Goal: Task Accomplishment & Management: Complete application form

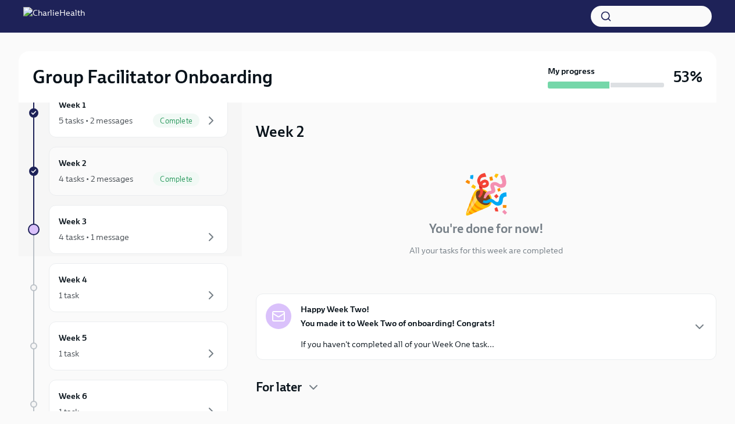
scroll to position [155, 0]
click at [117, 237] on div "4 tasks • 1 message" at bounding box center [94, 236] width 70 height 12
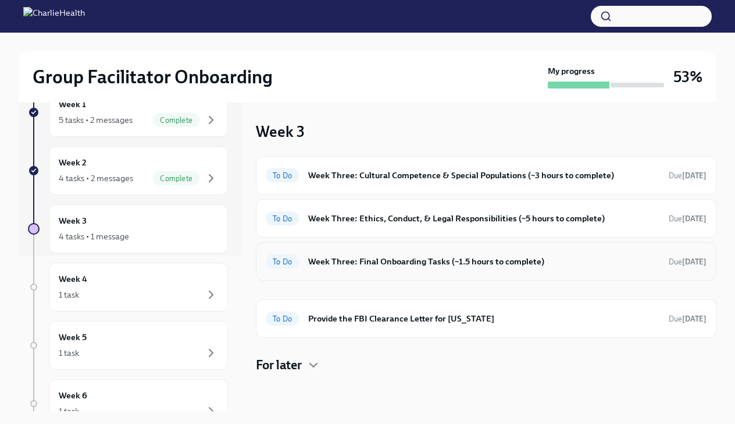
click at [396, 268] on div "To Do Week Three: Final Onboarding Tasks (~1.5 hours to complete) Due [DATE]" at bounding box center [486, 261] width 441 height 19
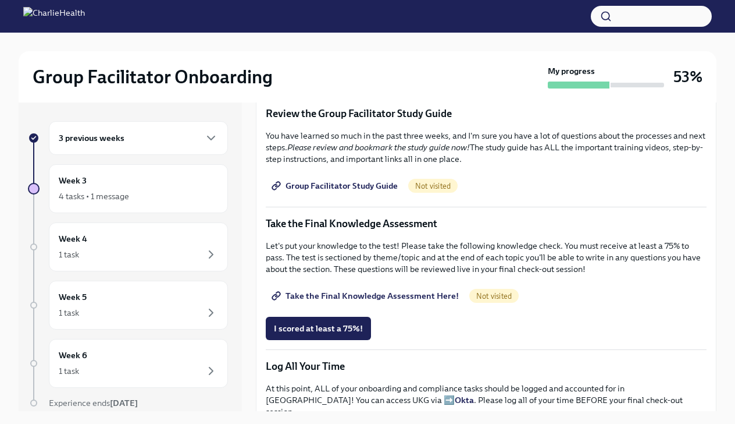
scroll to position [500, 0]
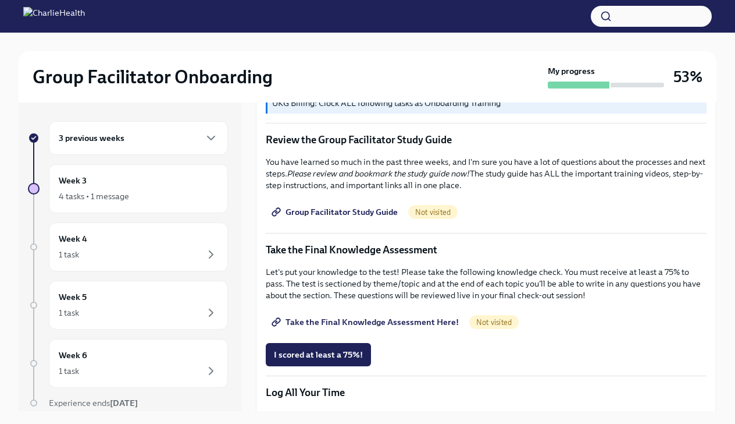
click at [368, 210] on span "Group Facilitator Study Guide" at bounding box center [336, 212] width 124 height 12
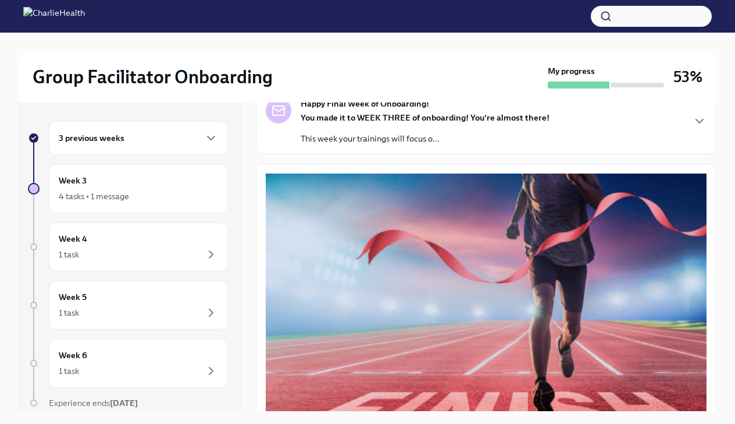
scroll to position [102, 0]
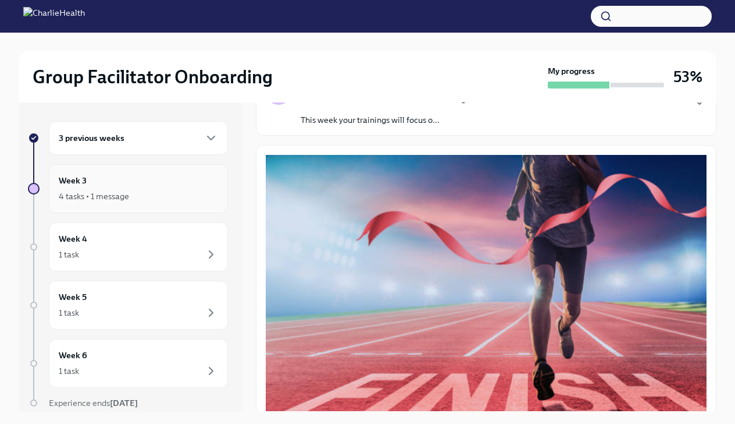
click at [143, 193] on div "4 tasks • 1 message" at bounding box center [138, 196] width 159 height 14
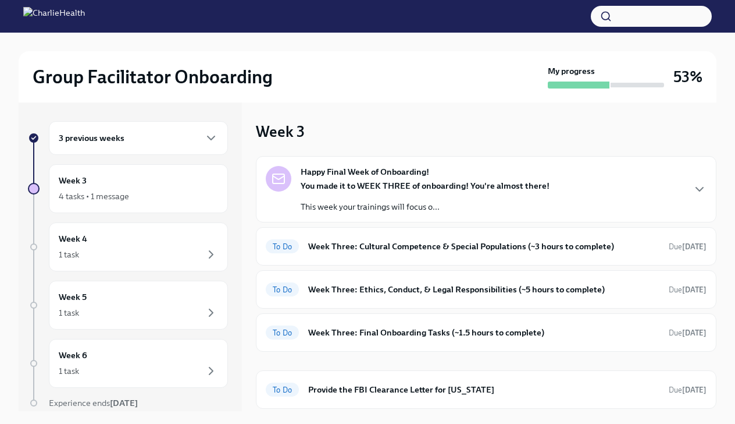
click at [133, 138] on div "3 previous weeks" at bounding box center [138, 138] width 159 height 14
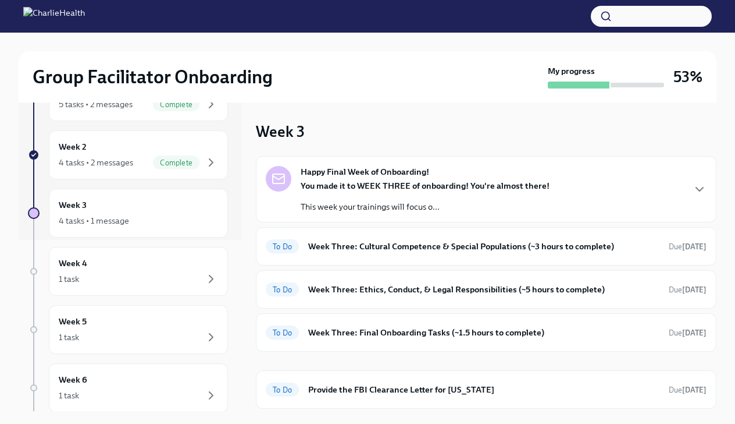
scroll to position [172, 0]
click at [104, 276] on div "1 task" at bounding box center [138, 278] width 159 height 14
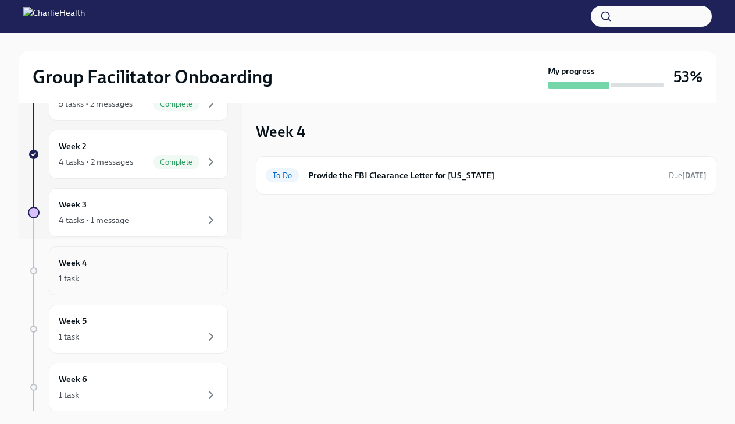
scroll to position [240, 0]
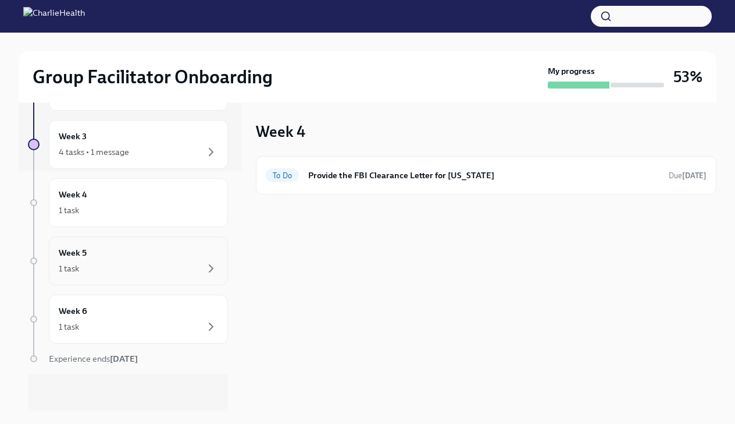
click at [108, 272] on div "1 task" at bounding box center [138, 268] width 159 height 14
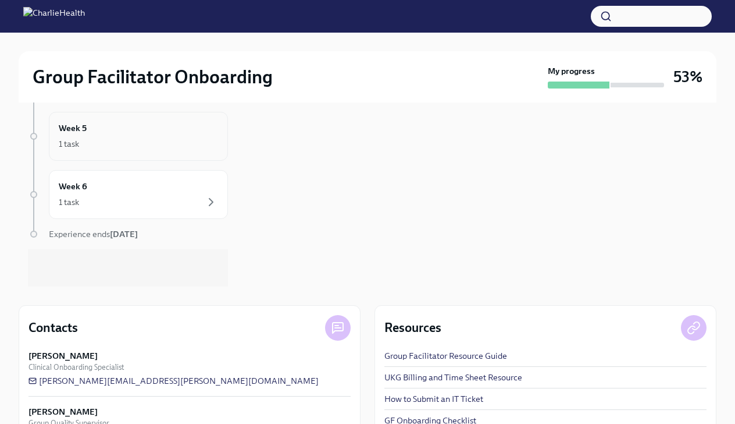
scroll to position [151, 0]
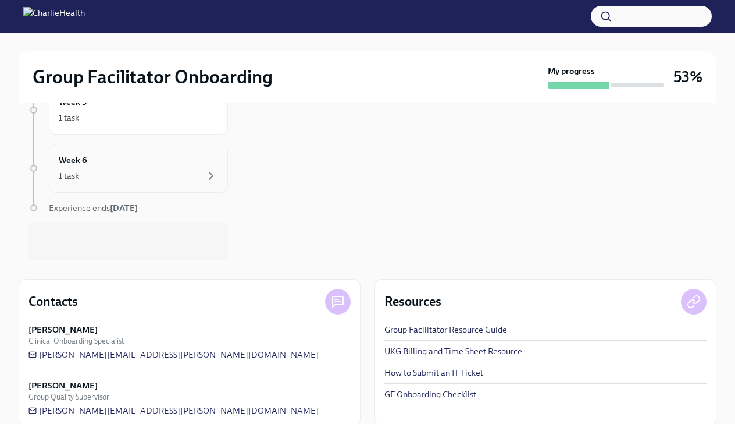
click at [109, 173] on div "1 task" at bounding box center [138, 176] width 159 height 14
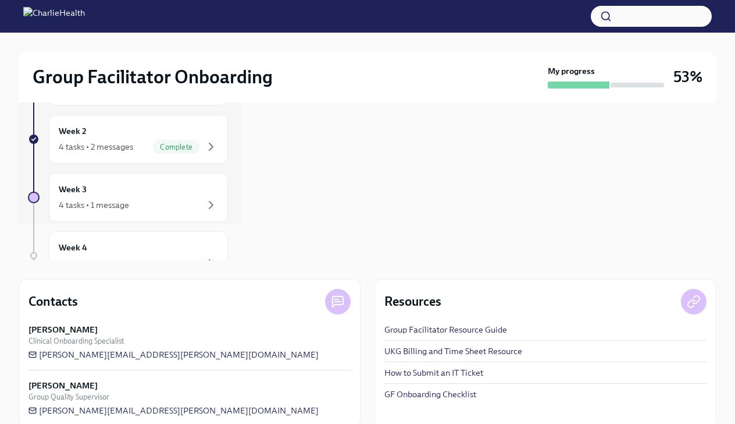
scroll to position [32, 0]
click at [108, 187] on div "Week 3 4 tasks • 1 message" at bounding box center [138, 201] width 159 height 29
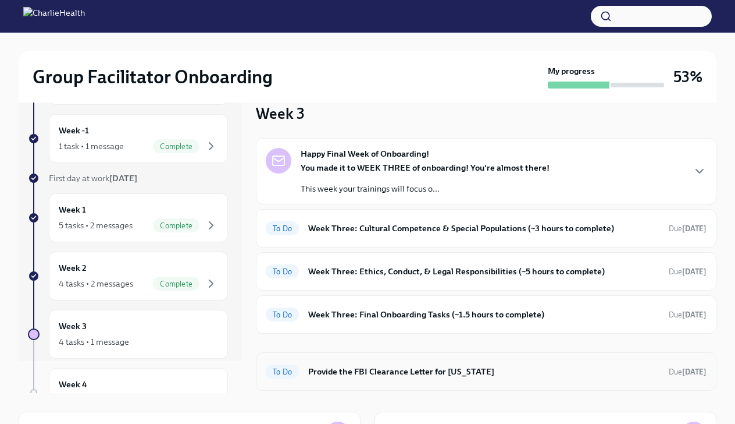
scroll to position [22, 0]
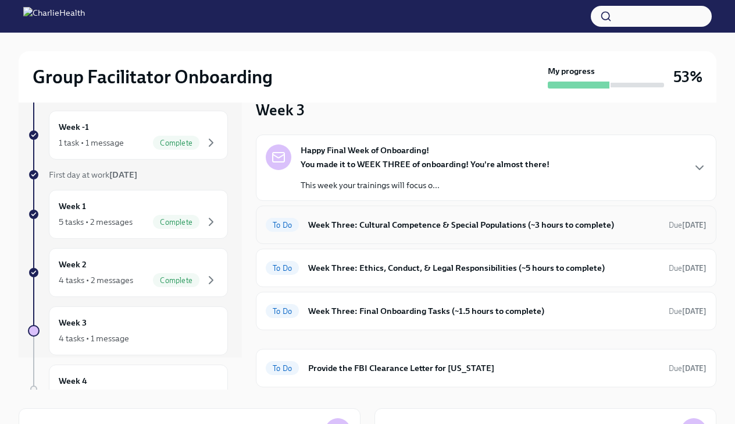
click at [372, 225] on h6 "Week Three: Cultural Competence & Special Populations (~3 hours to complete)" at bounding box center [483, 224] width 351 height 13
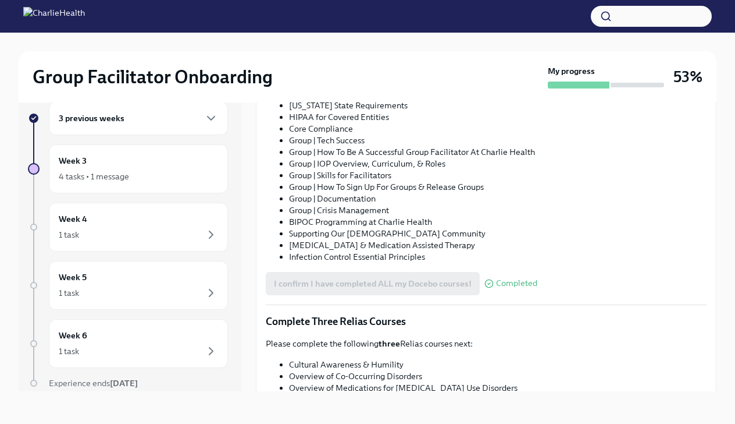
scroll to position [880, 0]
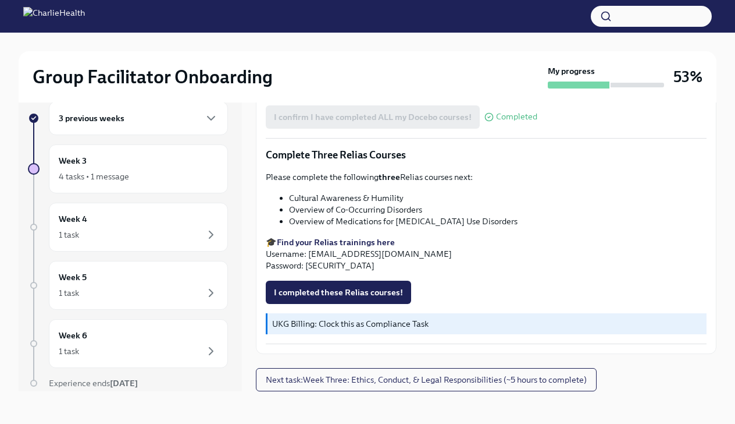
click at [343, 242] on strong "Find your Relias trainings here" at bounding box center [336, 242] width 118 height 10
drag, startPoint x: 308, startPoint y: 253, endPoint x: 422, endPoint y: 253, distance: 114.0
click at [423, 253] on p "🎓 Find your Relias trainings here Username: [EMAIL_ADDRESS][DOMAIN_NAME] Passwo…" at bounding box center [486, 253] width 441 height 35
copy p "[EMAIL_ADDRESS][DOMAIN_NAME]"
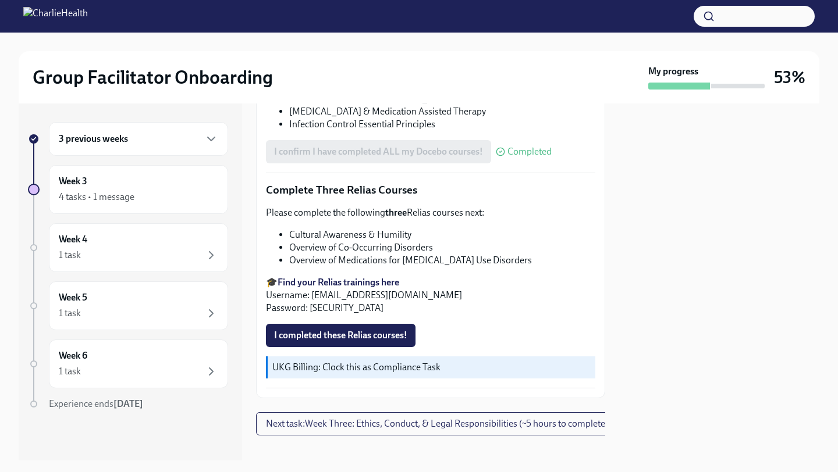
scroll to position [893, 0]
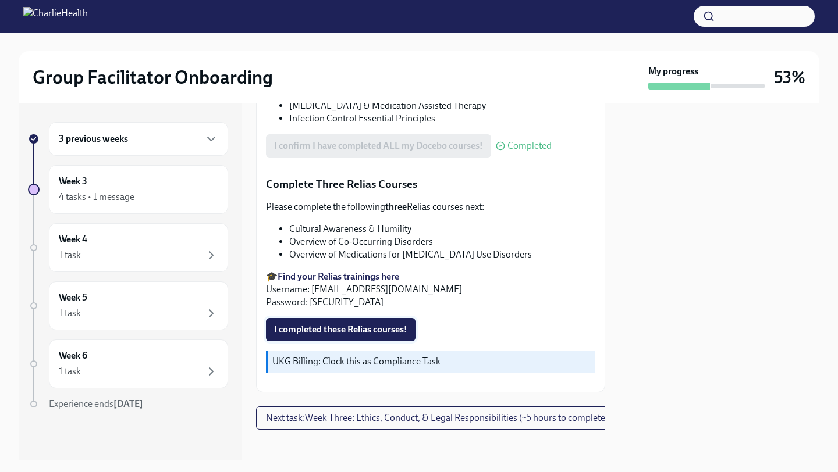
click at [372, 328] on span "I completed these Relias courses!" at bounding box center [340, 330] width 133 height 12
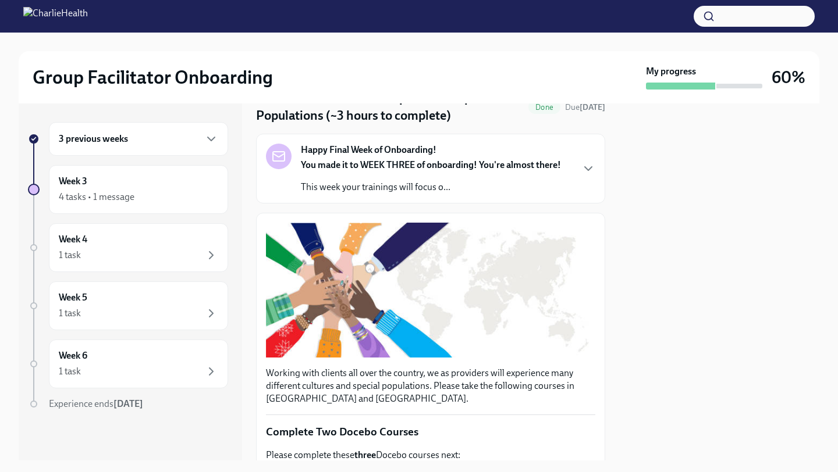
scroll to position [57, 0]
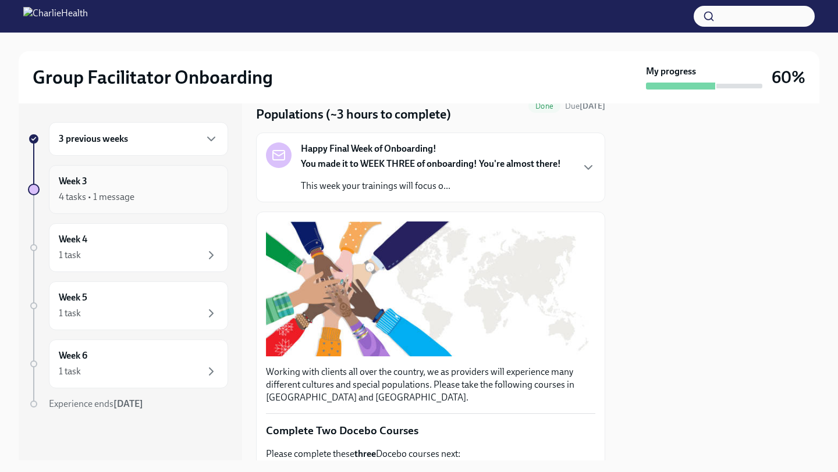
click at [127, 178] on div "Week 3 4 tasks • 1 message" at bounding box center [138, 189] width 159 height 29
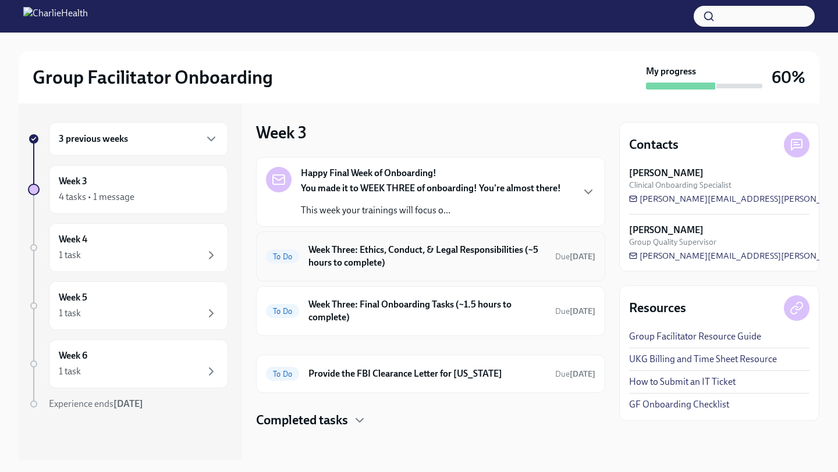
click at [404, 245] on h6 "Week Three: Ethics, Conduct, & Legal Responsibilities (~5 hours to complete)" at bounding box center [426, 257] width 237 height 26
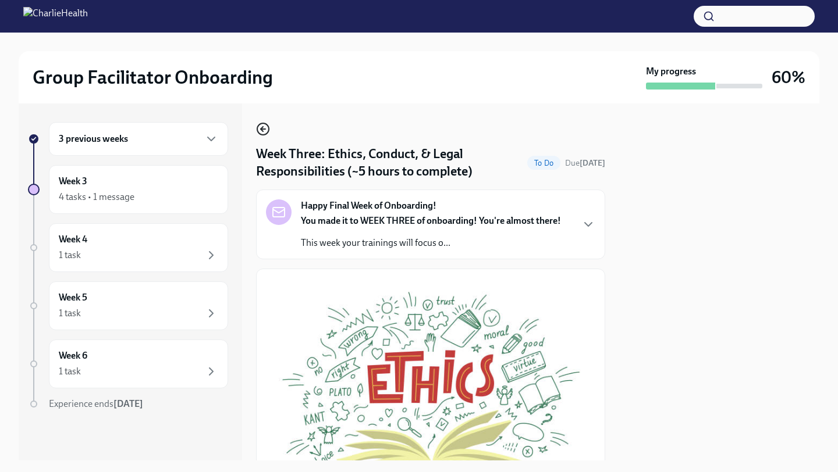
click at [262, 125] on icon "button" at bounding box center [263, 129] width 14 height 14
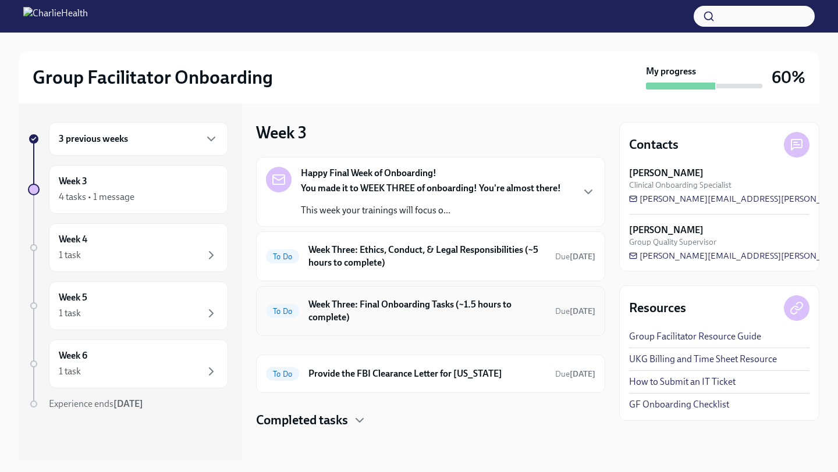
click at [351, 311] on h6 "Week Three: Final Onboarding Tasks (~1.5 hours to complete)" at bounding box center [426, 311] width 237 height 26
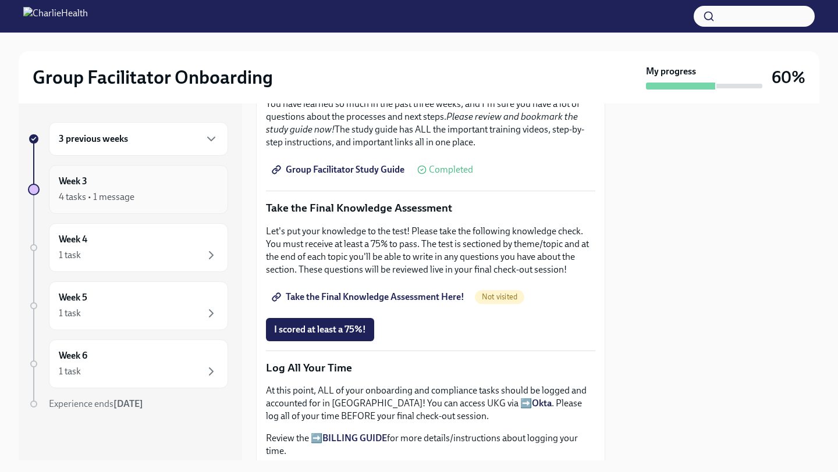
scroll to position [512, 0]
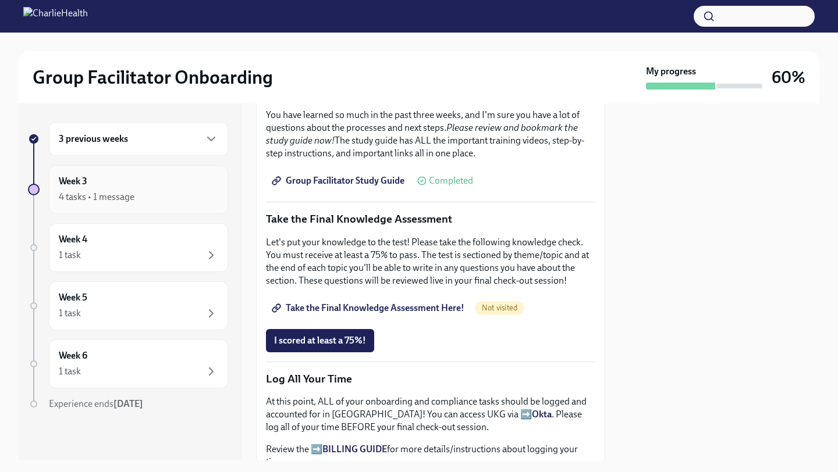
click at [80, 192] on div "4 tasks • 1 message" at bounding box center [97, 197] width 76 height 13
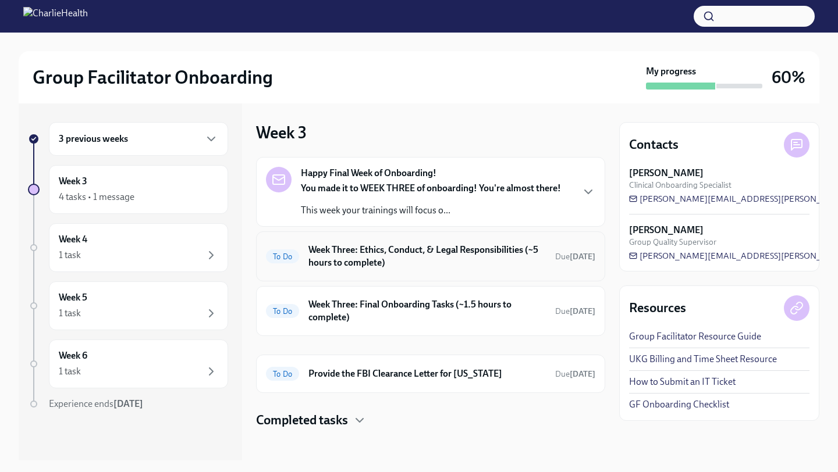
click at [376, 278] on div "To Do Week Three: Ethics, Conduct, & Legal Responsibilities (~5 hours to comple…" at bounding box center [430, 257] width 349 height 50
click at [377, 260] on h6 "Week Three: Ethics, Conduct, & Legal Responsibilities (~5 hours to complete)" at bounding box center [426, 257] width 237 height 26
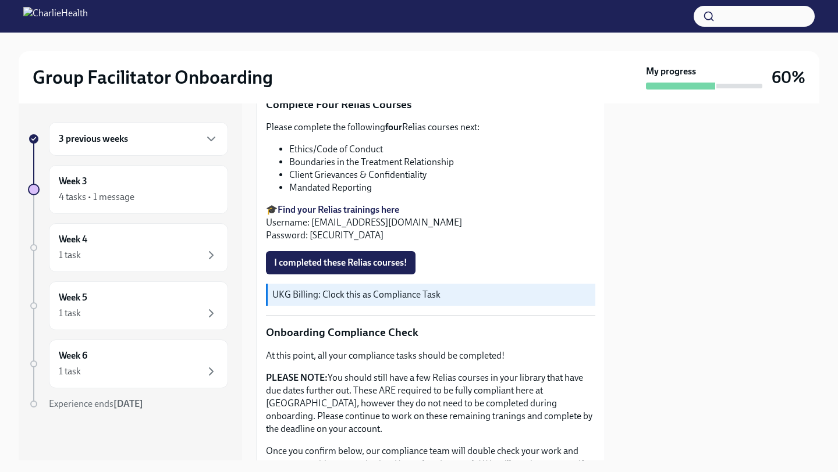
scroll to position [479, 0]
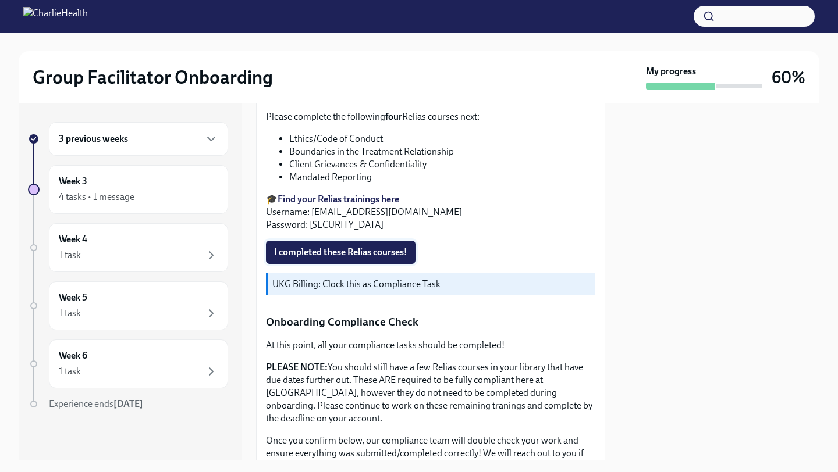
click at [362, 253] on span "I completed these Relias courses!" at bounding box center [340, 253] width 133 height 12
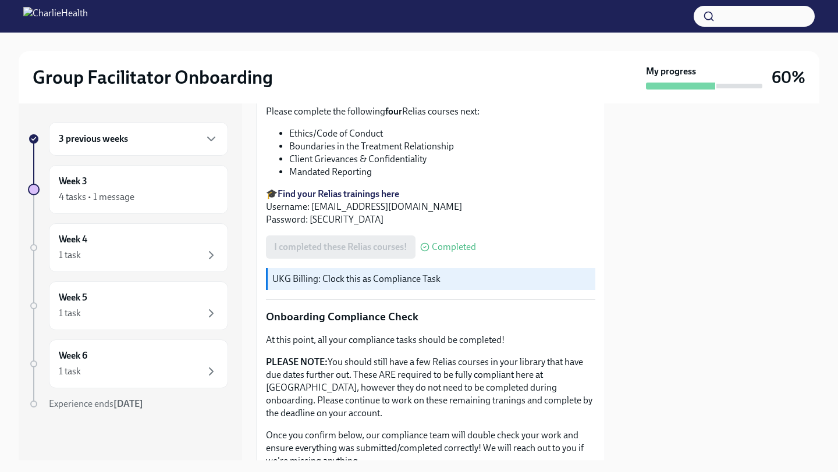
scroll to position [593, 0]
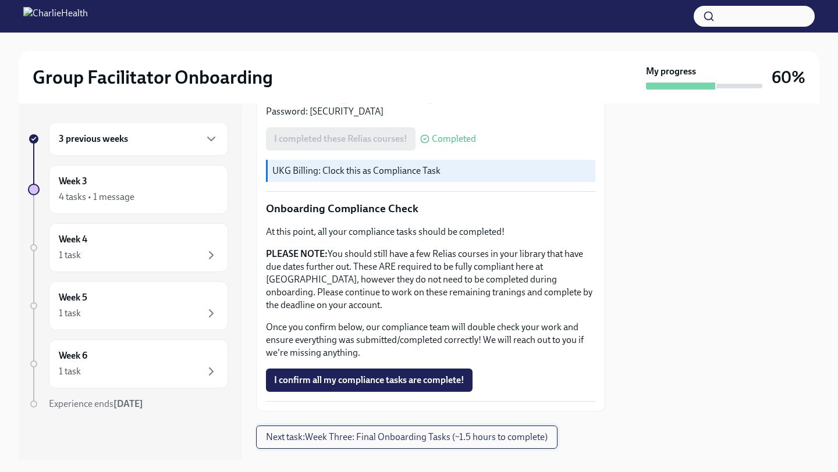
click at [390, 423] on span "Next task : Week Three: Final Onboarding Tasks (~1.5 hours to complete)" at bounding box center [407, 438] width 282 height 12
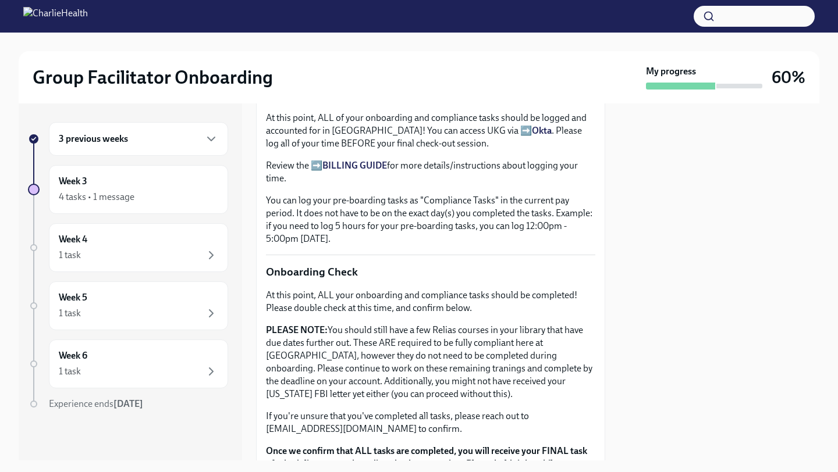
scroll to position [993, 0]
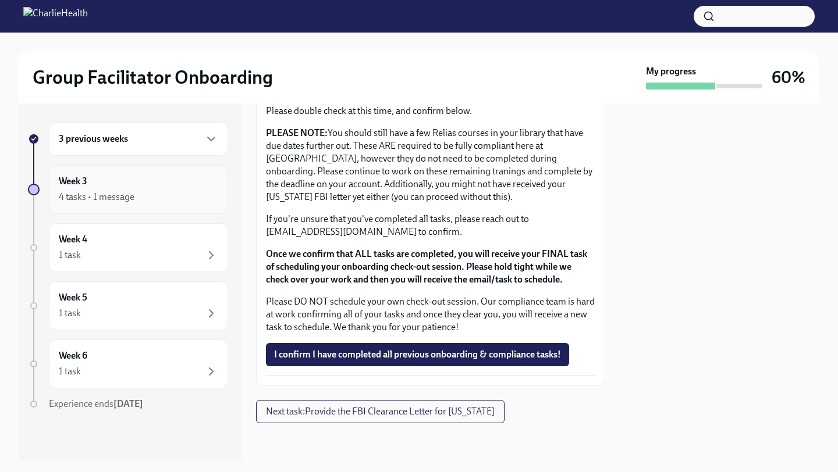
click at [98, 193] on div "4 tasks • 1 message" at bounding box center [97, 197] width 76 height 13
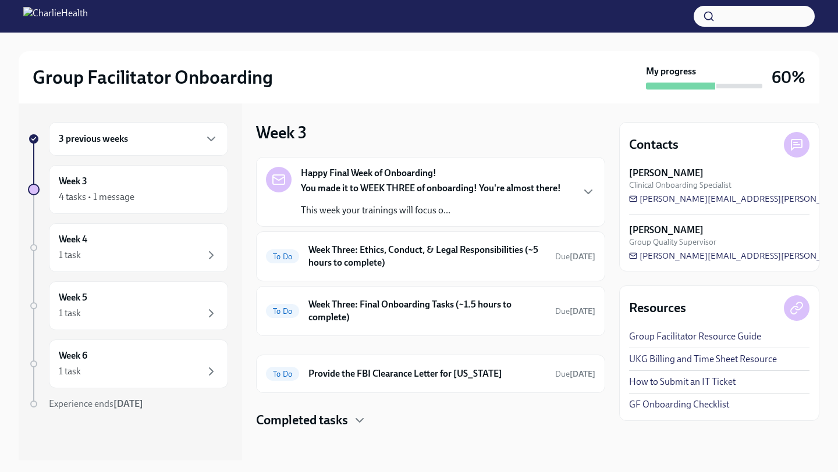
click at [104, 140] on h6 "3 previous weeks" at bounding box center [93, 139] width 69 height 13
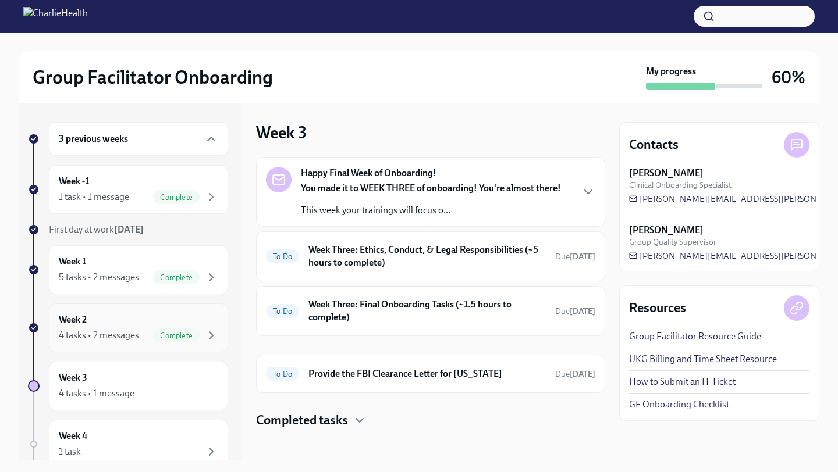
click at [134, 324] on div "Week 2 4 tasks • 2 messages Complete" at bounding box center [138, 328] width 159 height 29
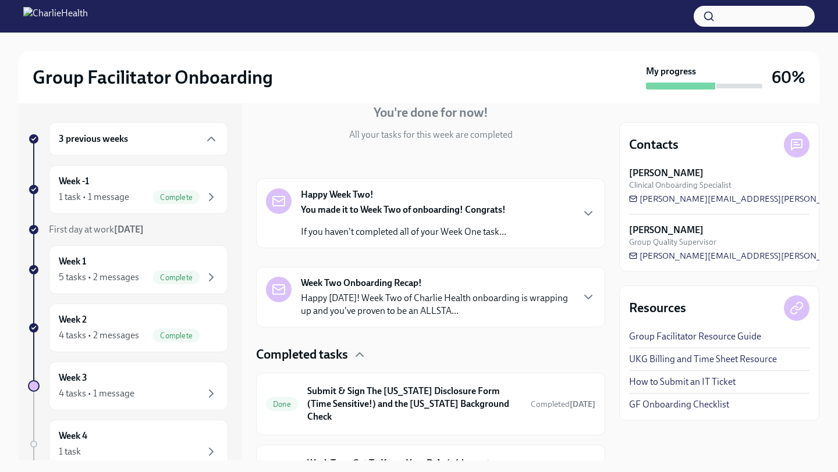
scroll to position [294, 0]
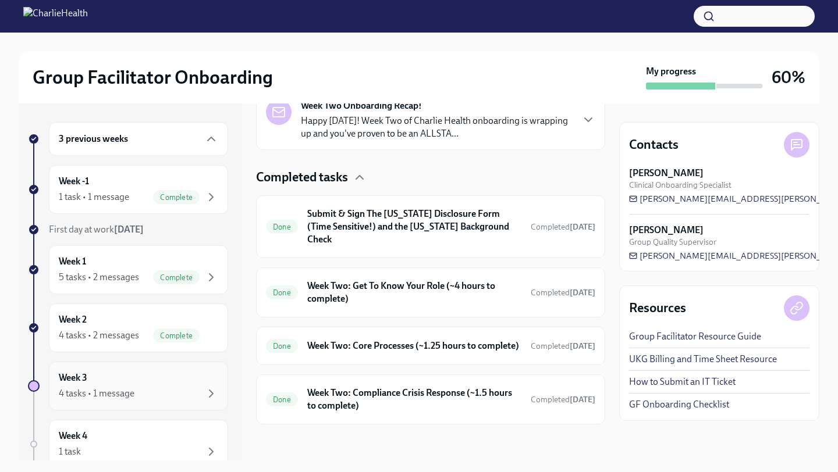
click at [116, 380] on div "Week 3 4 tasks • 1 message" at bounding box center [138, 386] width 159 height 29
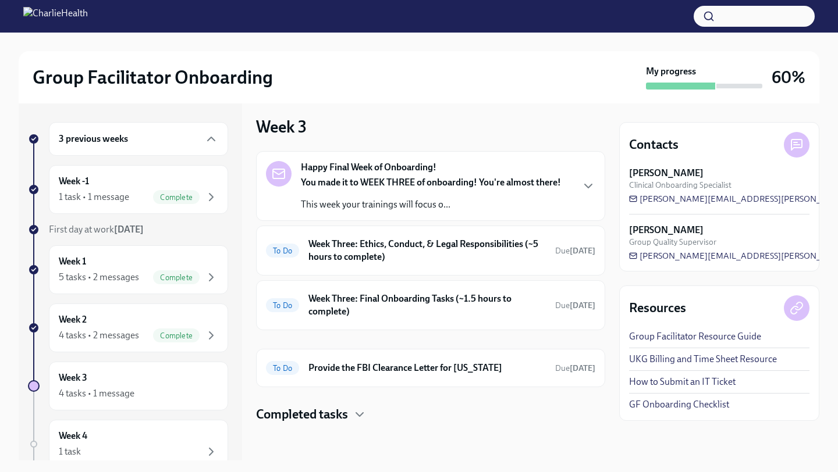
click at [407, 195] on div "You made it to WEEK THREE of onboarding! You're almost there! This week your tr…" at bounding box center [431, 193] width 260 height 35
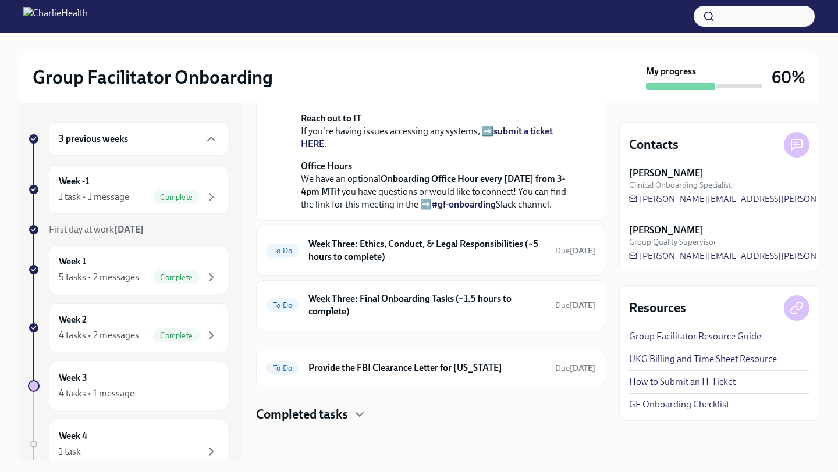
scroll to position [369, 0]
click at [400, 264] on h6 "Week Three: Ethics, Conduct, & Legal Responsibilities (~5 hours to complete)" at bounding box center [426, 251] width 237 height 26
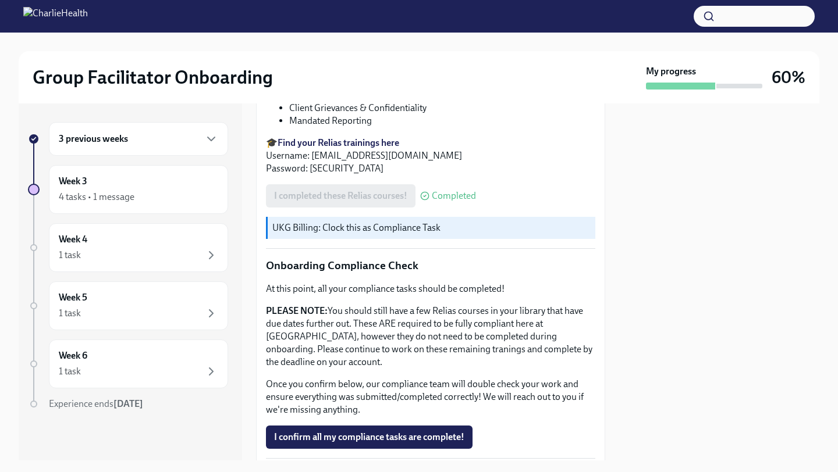
scroll to position [618, 0]
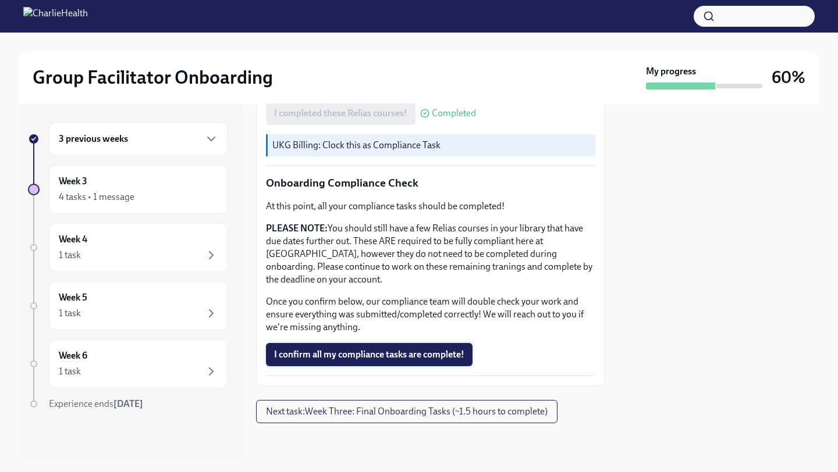
click at [374, 359] on span "I confirm all my compliance tasks are complete!" at bounding box center [369, 355] width 190 height 12
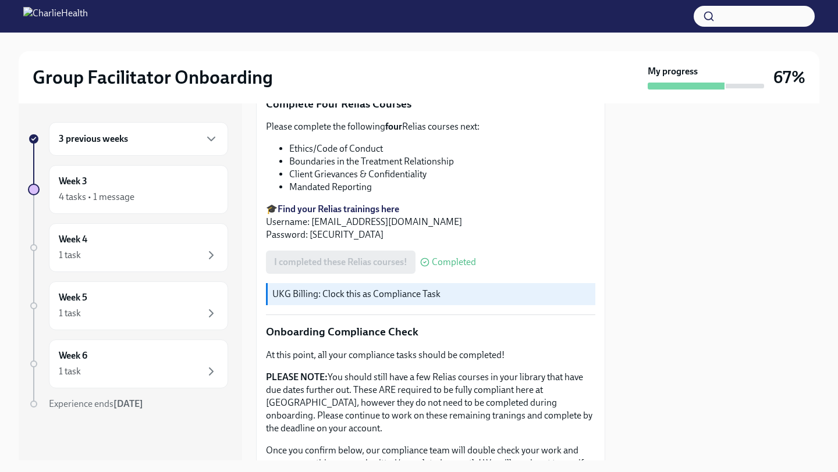
scroll to position [460, 0]
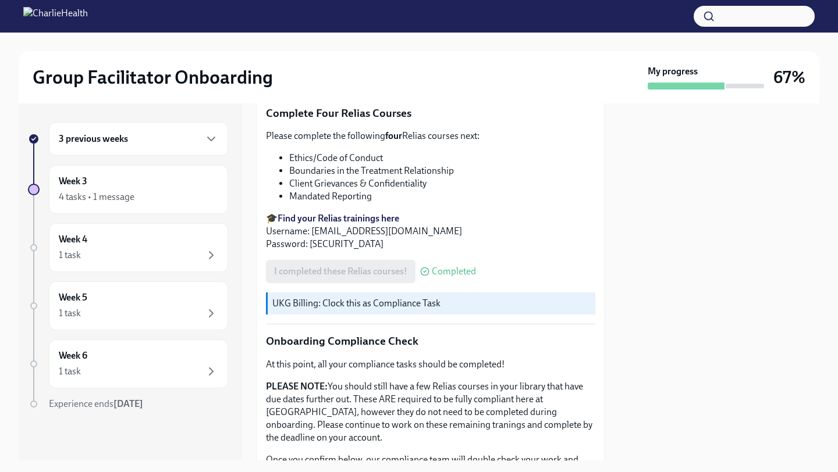
click at [360, 219] on strong "Find your Relias trainings here" at bounding box center [339, 218] width 122 height 11
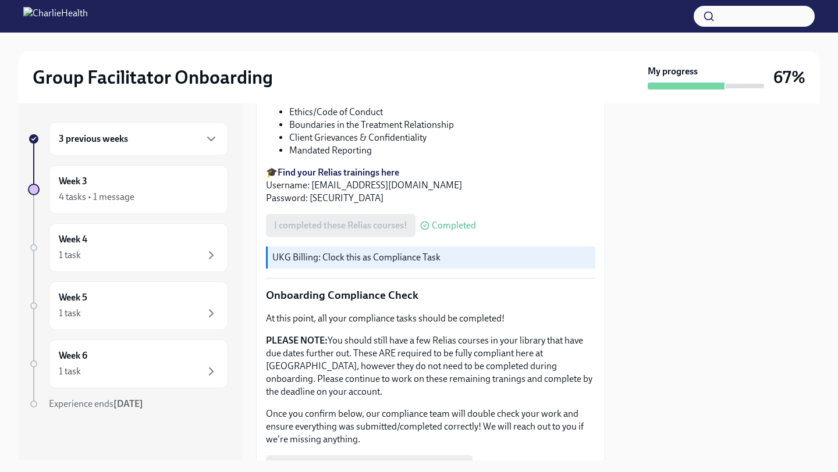
scroll to position [618, 0]
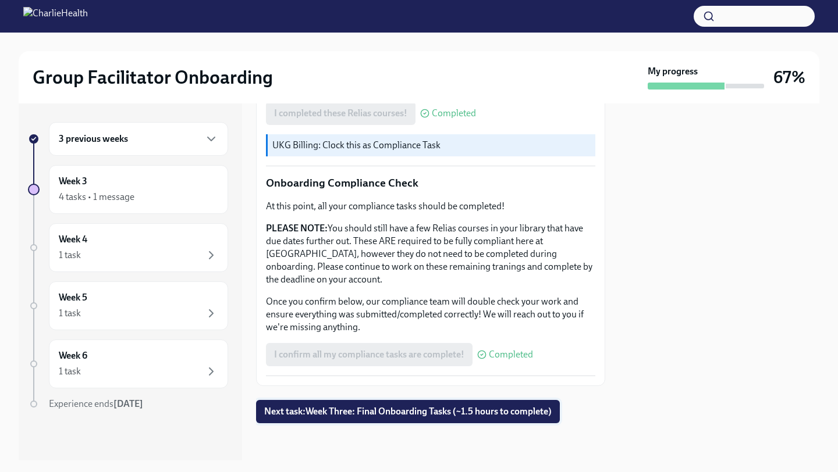
click at [312, 414] on span "Next task : Week Three: Final Onboarding Tasks (~1.5 hours to complete)" at bounding box center [407, 412] width 287 height 12
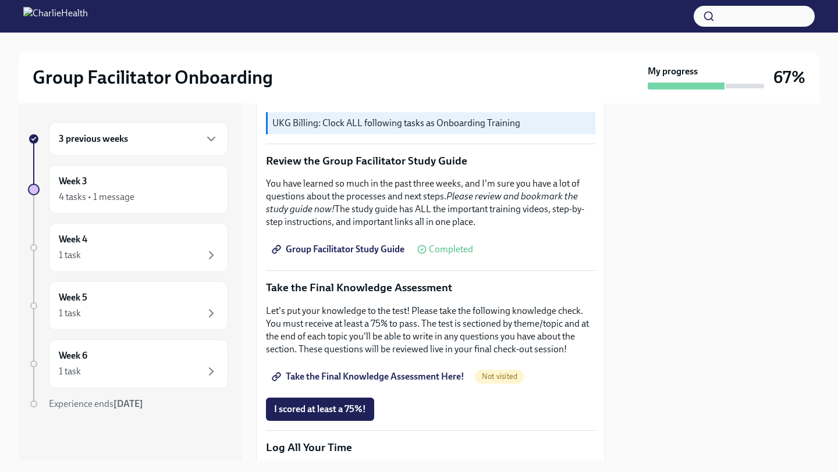
scroll to position [438, 0]
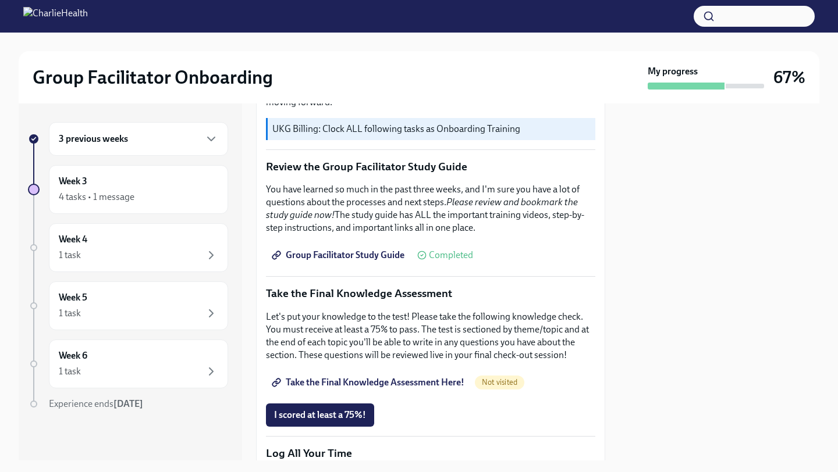
click at [392, 385] on span "Take the Final Knowledge Assessment Here!" at bounding box center [369, 383] width 190 height 12
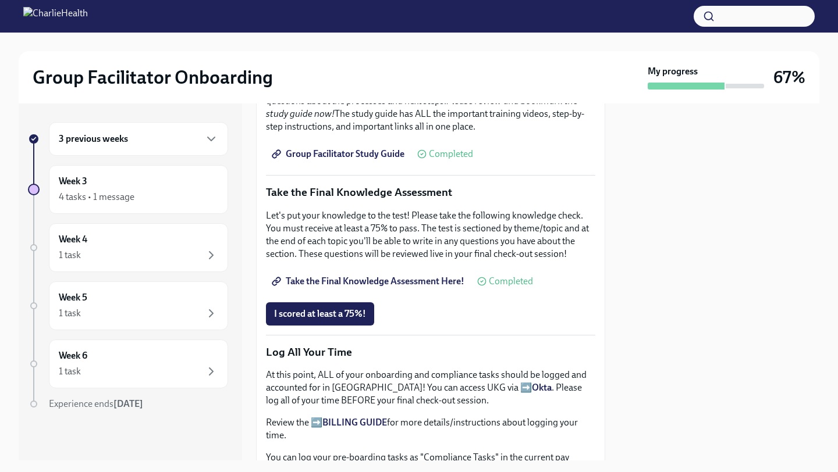
scroll to position [568, 0]
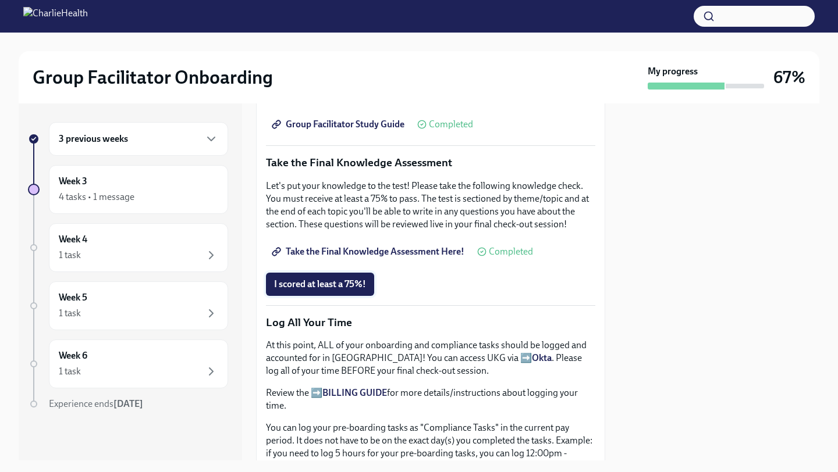
click at [325, 283] on span "I scored at least a 75%!" at bounding box center [320, 285] width 92 height 12
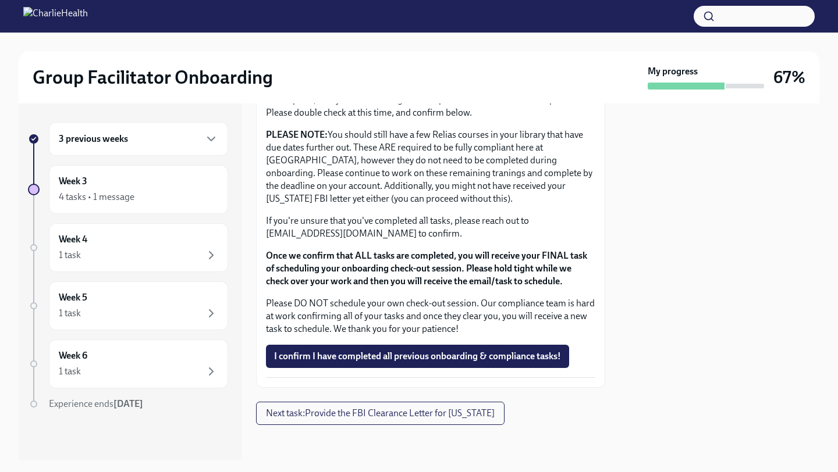
scroll to position [993, 0]
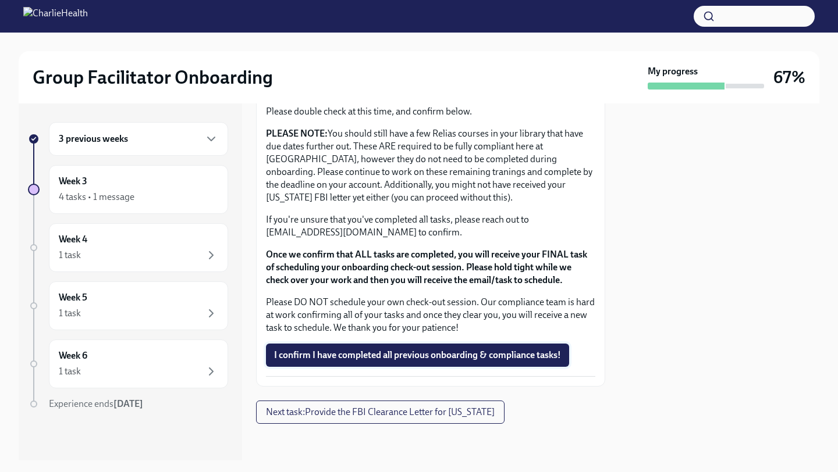
click at [426, 357] on span "I confirm I have completed all previous onboarding & compliance tasks!" at bounding box center [417, 356] width 287 height 12
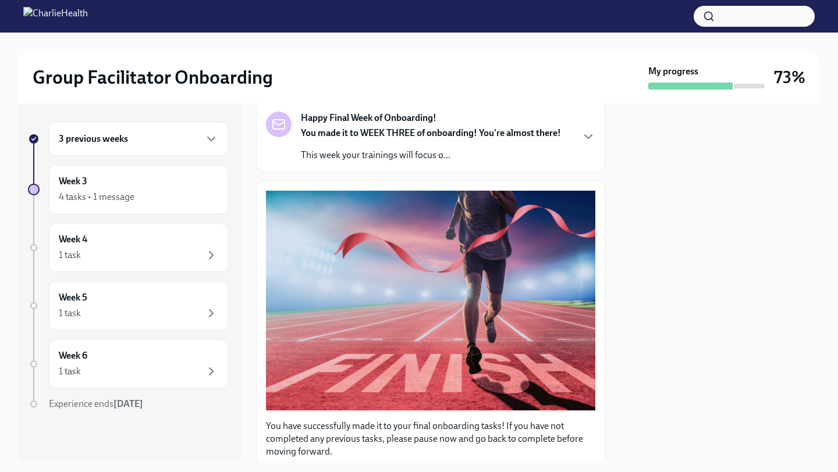
scroll to position [0, 0]
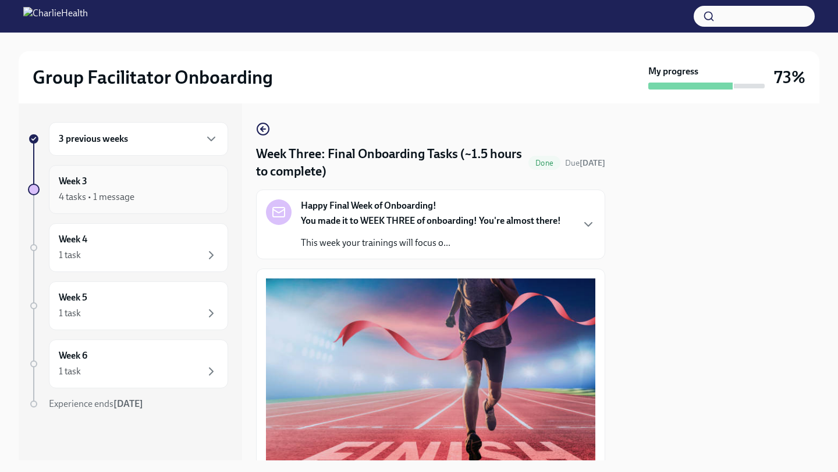
click at [161, 196] on div "4 tasks • 1 message" at bounding box center [138, 197] width 159 height 14
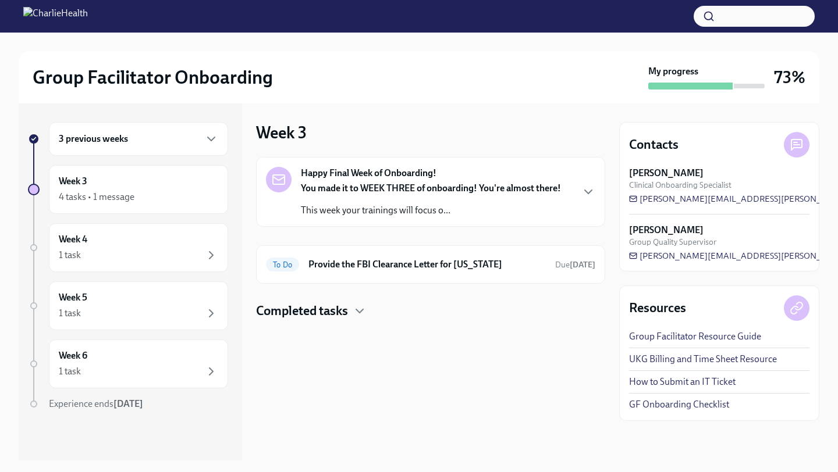
click at [362, 202] on div "You made it to WEEK THREE of onboarding! You're almost there! This week your tr…" at bounding box center [431, 199] width 260 height 35
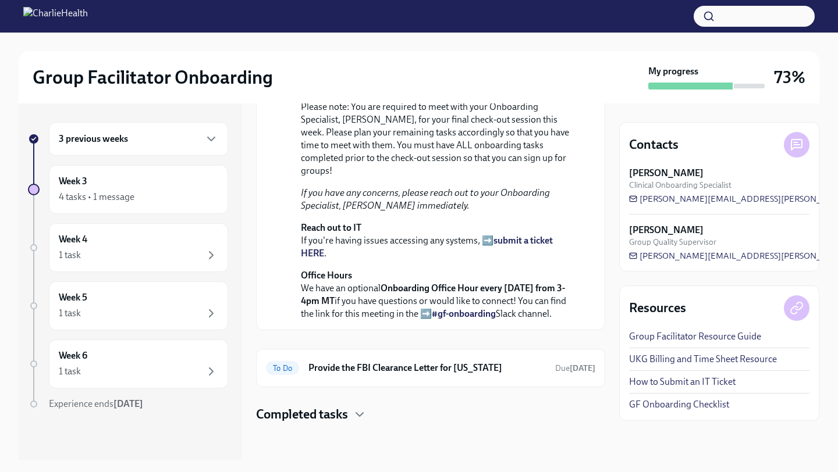
scroll to position [351, 0]
click at [383, 373] on h6 "Provide the FBI Clearance Letter for [US_STATE]" at bounding box center [426, 368] width 237 height 13
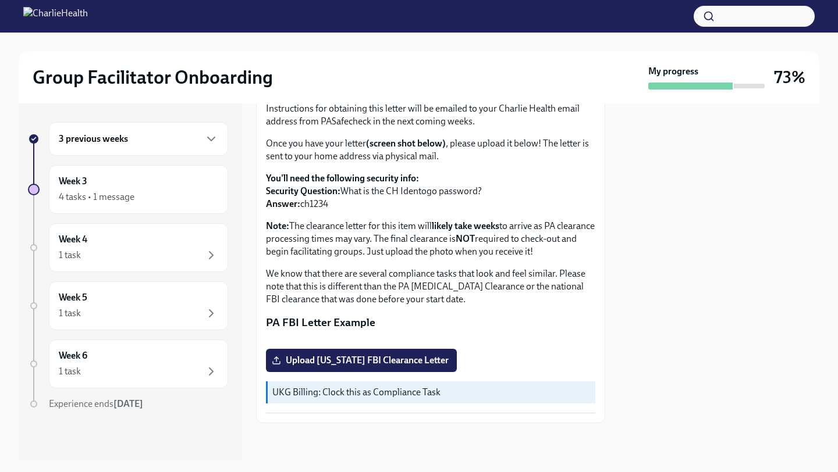
scroll to position [207, 0]
click at [147, 188] on div "Week 3 4 tasks • 1 message" at bounding box center [138, 189] width 159 height 29
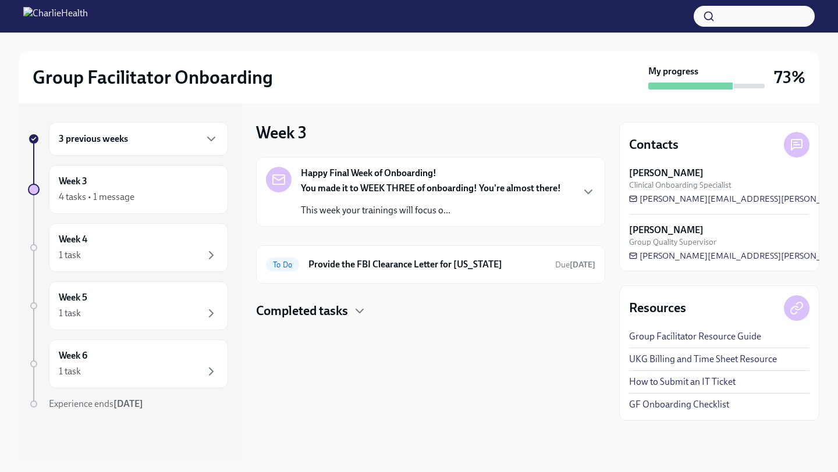
click at [149, 140] on div "3 previous weeks" at bounding box center [138, 139] width 159 height 14
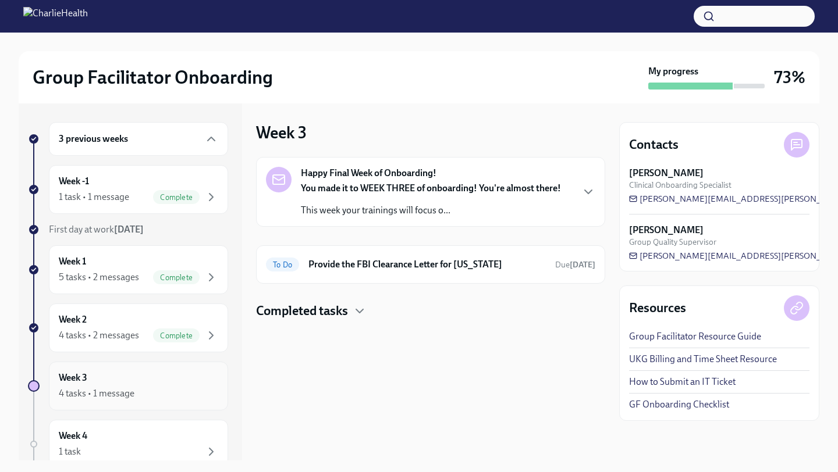
click at [119, 374] on div "Week 3 4 tasks • 1 message" at bounding box center [138, 386] width 159 height 29
click at [119, 373] on div "Week 3 4 tasks • 1 message" at bounding box center [138, 386] width 159 height 29
click at [404, 202] on div "You made it to WEEK THREE of onboarding! You're almost there! This week your tr…" at bounding box center [431, 199] width 260 height 35
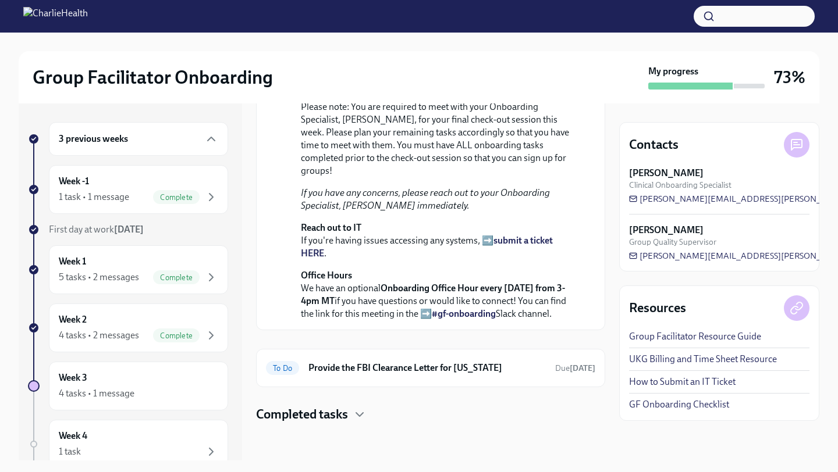
scroll to position [335, 0]
click at [138, 311] on div "Week 2 4 tasks • 2 messages Complete" at bounding box center [138, 328] width 179 height 49
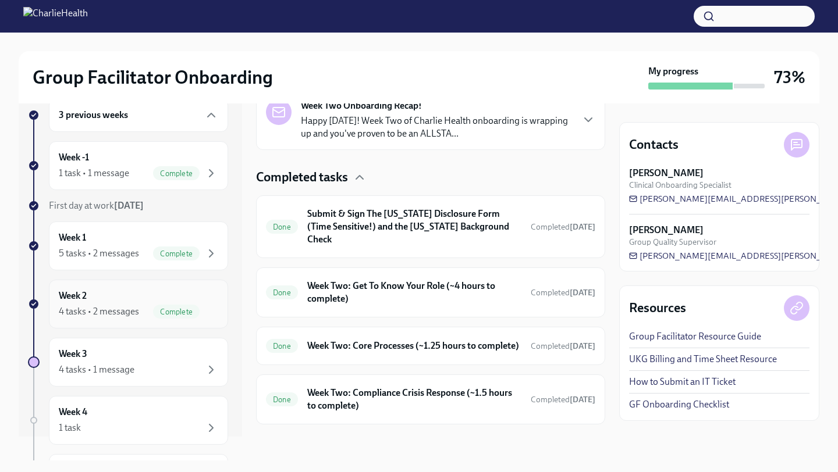
scroll to position [26, 0]
click at [152, 339] on div "Week 3 4 tasks • 1 message" at bounding box center [138, 360] width 179 height 49
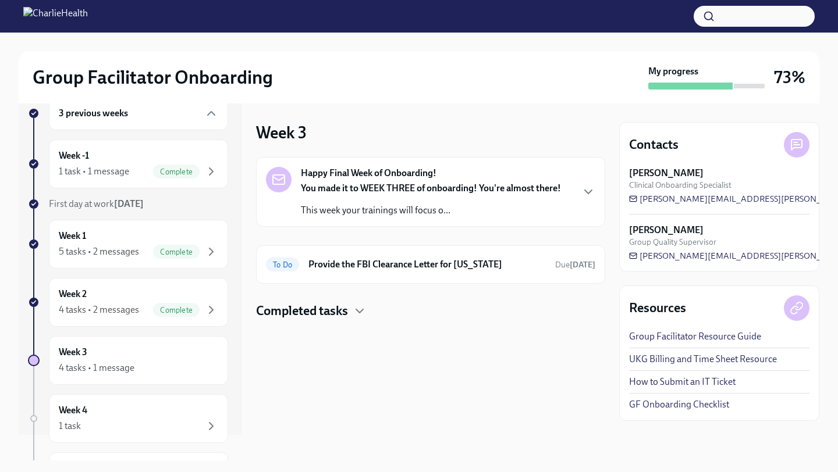
click at [381, 199] on div "You made it to WEEK THREE of onboarding! You're almost there! This week your tr…" at bounding box center [431, 199] width 260 height 35
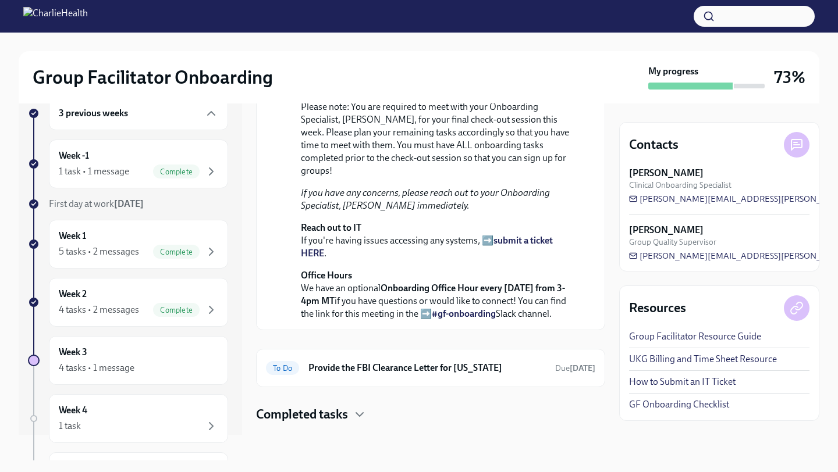
scroll to position [159, 0]
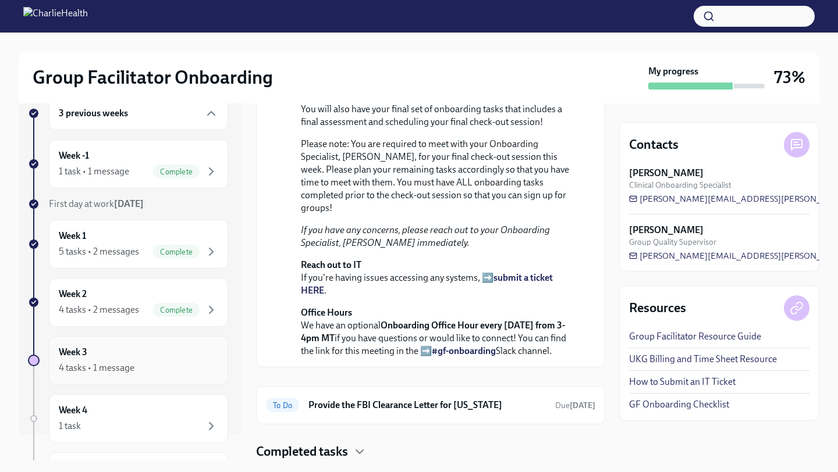
click at [104, 348] on div "Week 3 4 tasks • 1 message" at bounding box center [138, 360] width 159 height 29
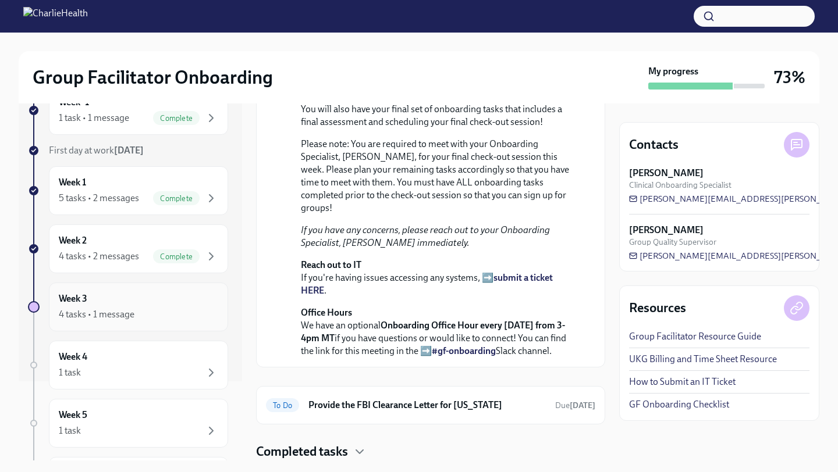
scroll to position [0, 0]
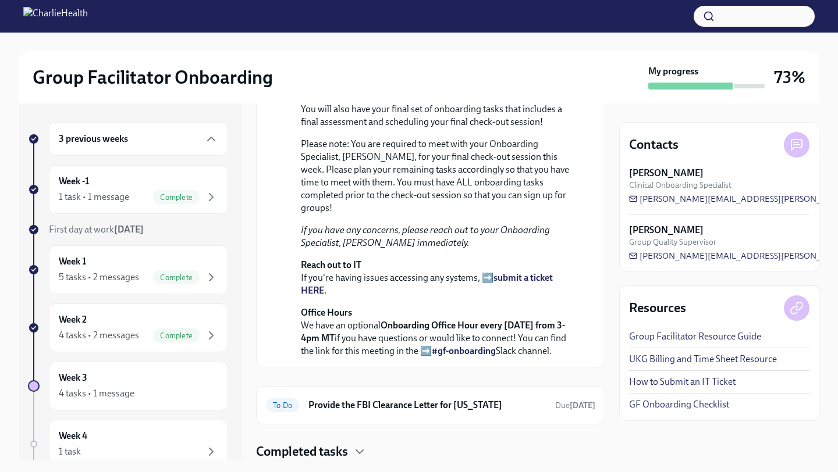
click at [144, 140] on div "3 previous weeks" at bounding box center [138, 139] width 159 height 14
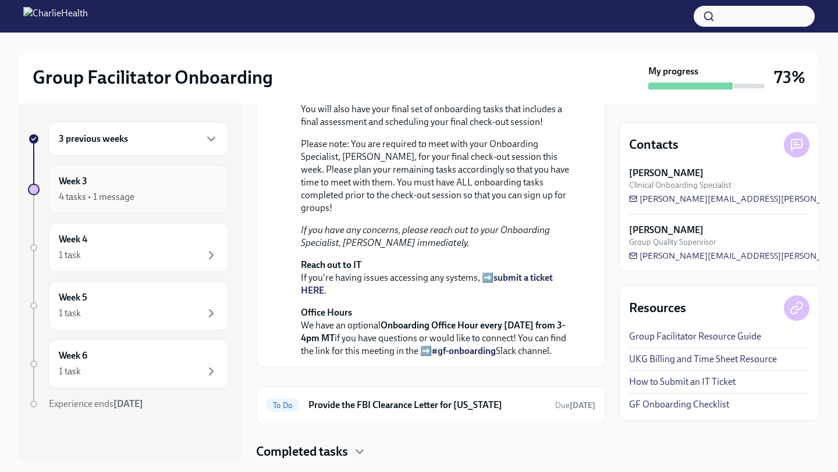
click at [133, 186] on div "Week 3 4 tasks • 1 message" at bounding box center [138, 189] width 159 height 29
click at [134, 189] on div "Week 3 4 tasks • 1 message" at bounding box center [138, 189] width 159 height 29
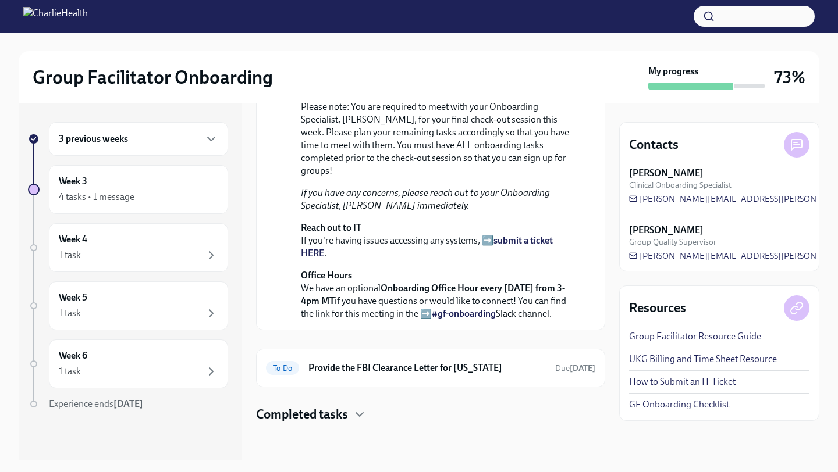
click at [350, 411] on div "Completed tasks" at bounding box center [430, 414] width 349 height 17
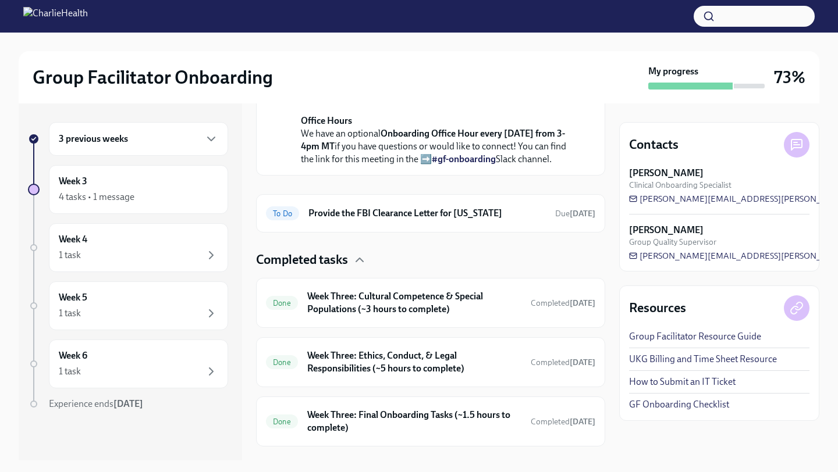
scroll to position [529, 0]
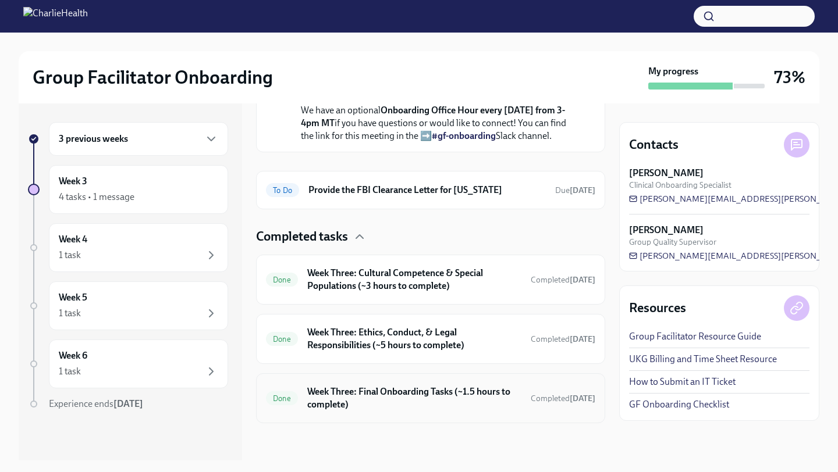
click at [497, 413] on div "Done Week Three: Final Onboarding Tasks (~1.5 hours to complete) Completed [DAT…" at bounding box center [430, 398] width 329 height 30
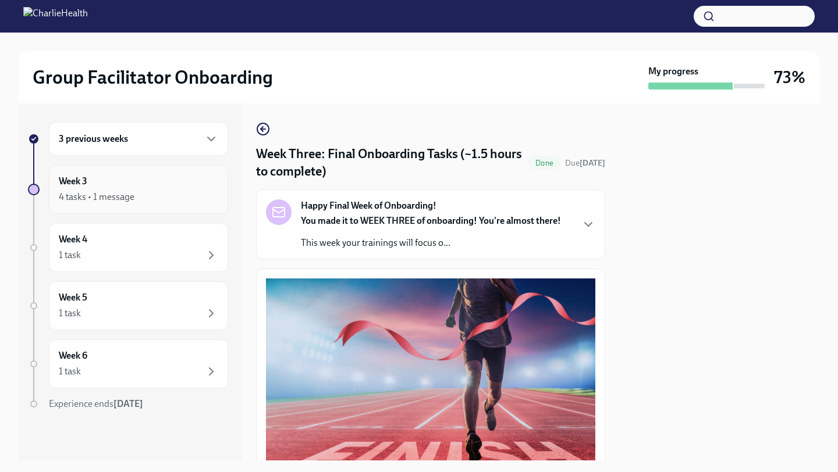
click at [95, 189] on div "Week 3 4 tasks • 1 message" at bounding box center [138, 189] width 159 height 29
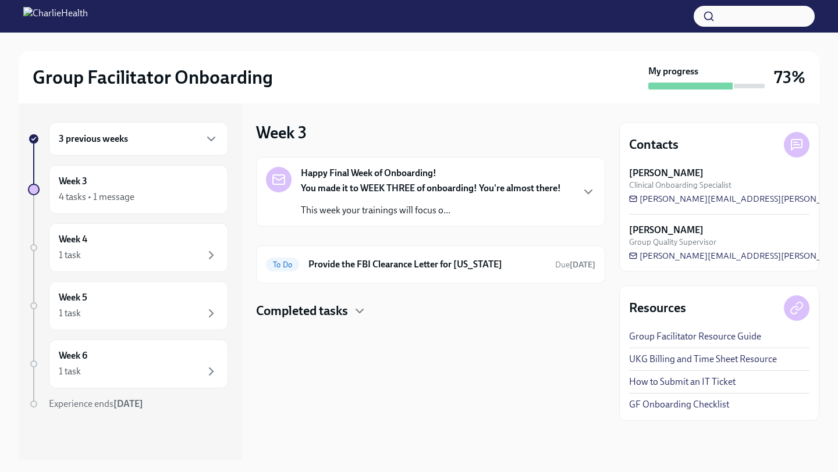
click at [125, 145] on div "3 previous weeks" at bounding box center [138, 139] width 159 height 14
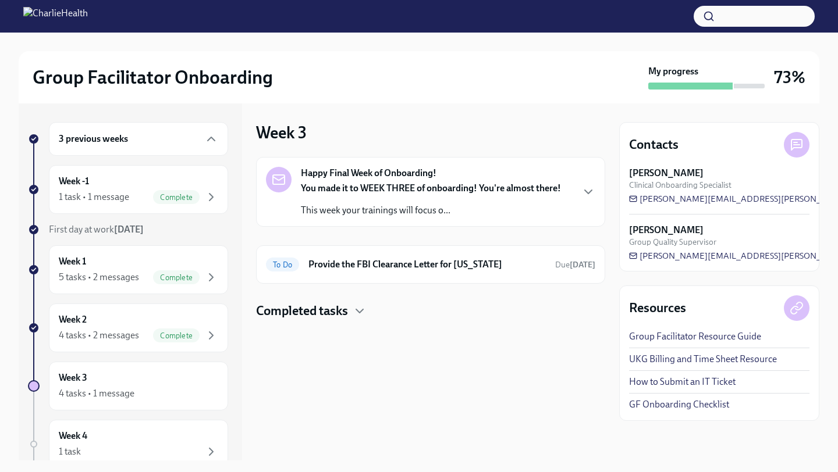
click at [138, 150] on div "3 previous weeks" at bounding box center [138, 139] width 179 height 34
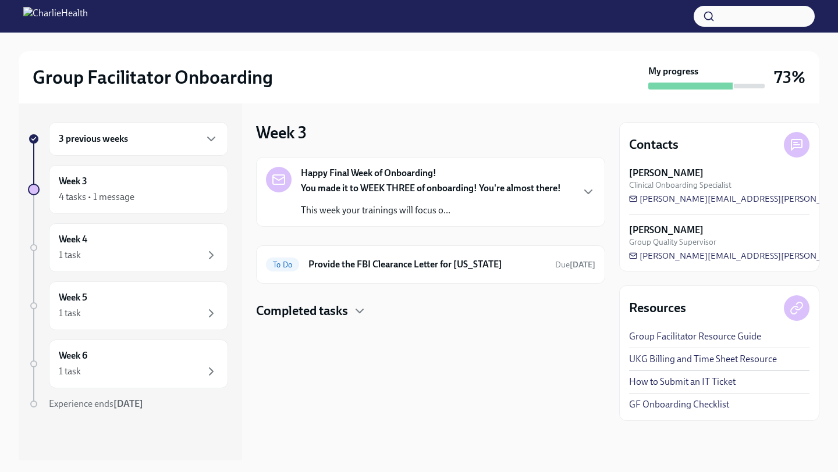
click at [173, 137] on div "3 previous weeks" at bounding box center [138, 139] width 159 height 14
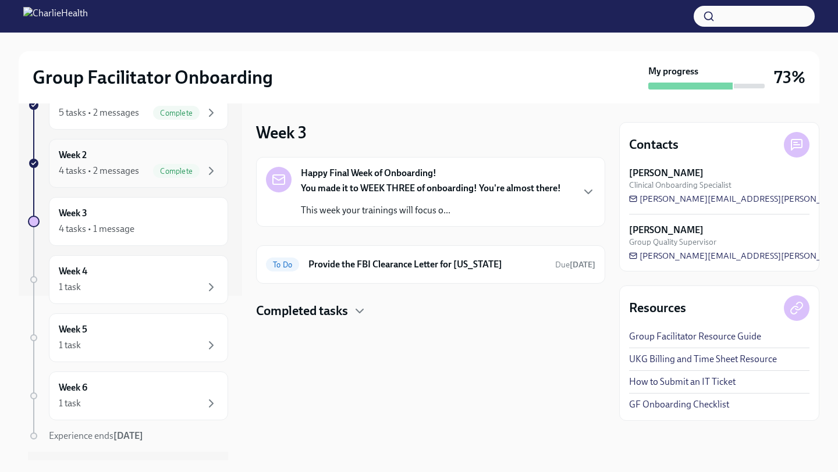
scroll to position [193, 0]
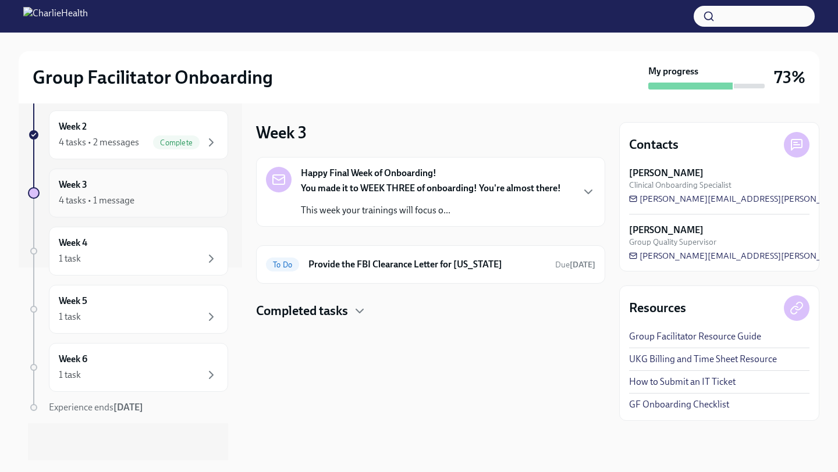
click at [139, 199] on div "4 tasks • 1 message" at bounding box center [138, 201] width 159 height 14
click at [363, 187] on strong "You made it to WEEK THREE of onboarding! You're almost there!" at bounding box center [431, 188] width 260 height 11
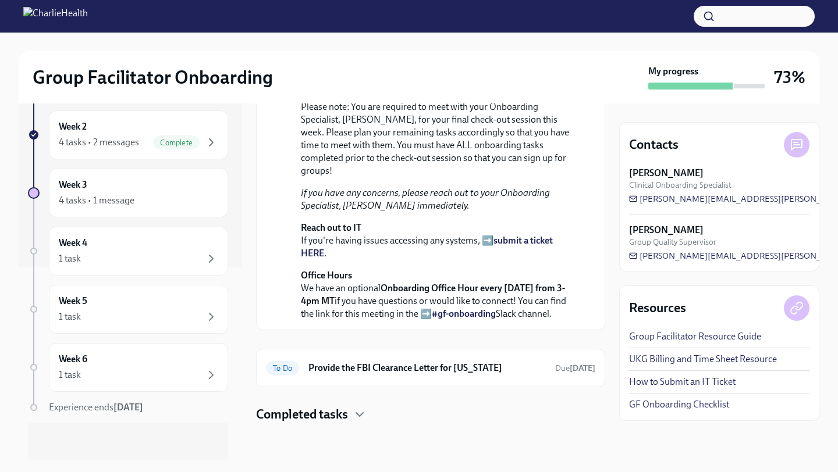
scroll to position [351, 0]
click at [271, 420] on h4 "Completed tasks" at bounding box center [302, 414] width 92 height 17
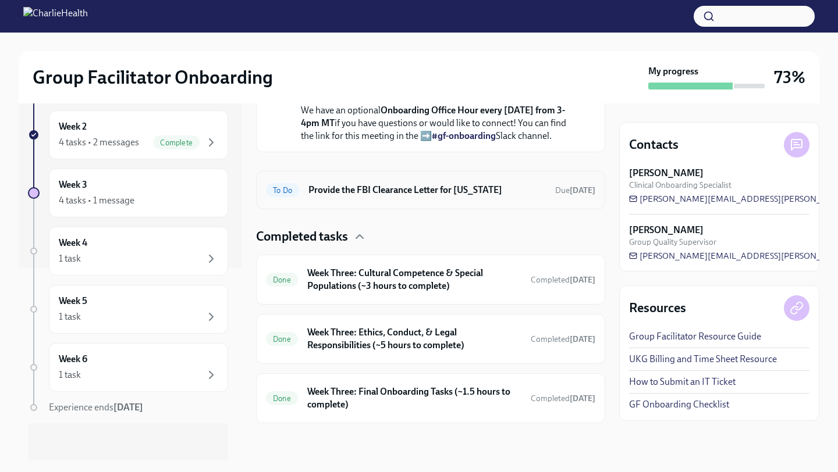
scroll to position [529, 0]
click at [403, 286] on h6 "Week Three: Cultural Competence & Special Populations (~3 hours to complete)" at bounding box center [414, 280] width 214 height 26
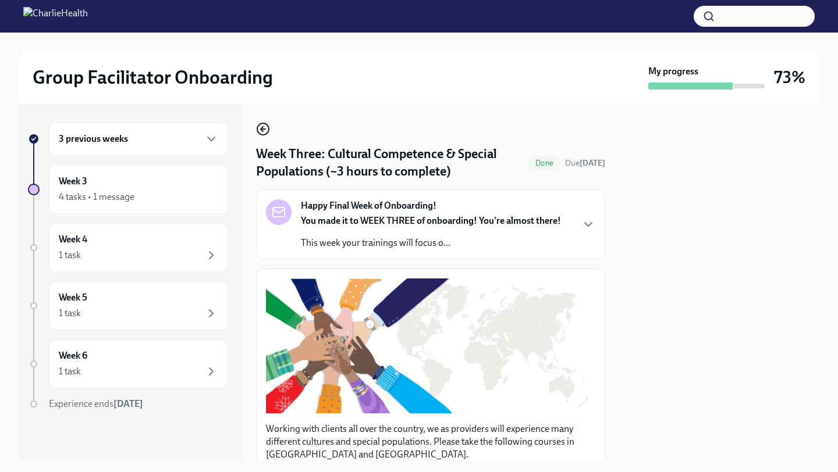
click at [266, 129] on icon "button" at bounding box center [263, 129] width 14 height 14
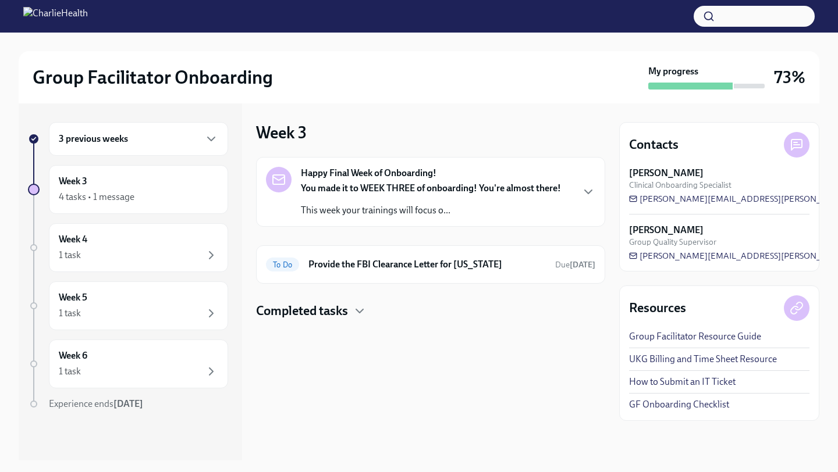
click at [261, 307] on h4 "Completed tasks" at bounding box center [302, 311] width 92 height 17
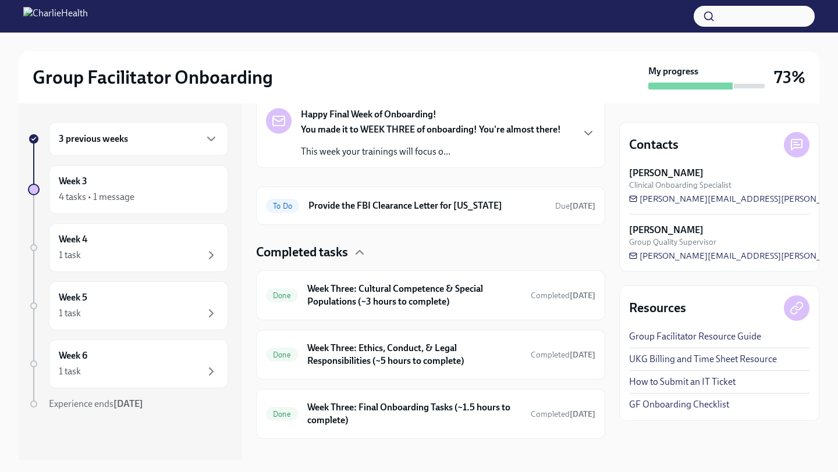
scroll to position [74, 0]
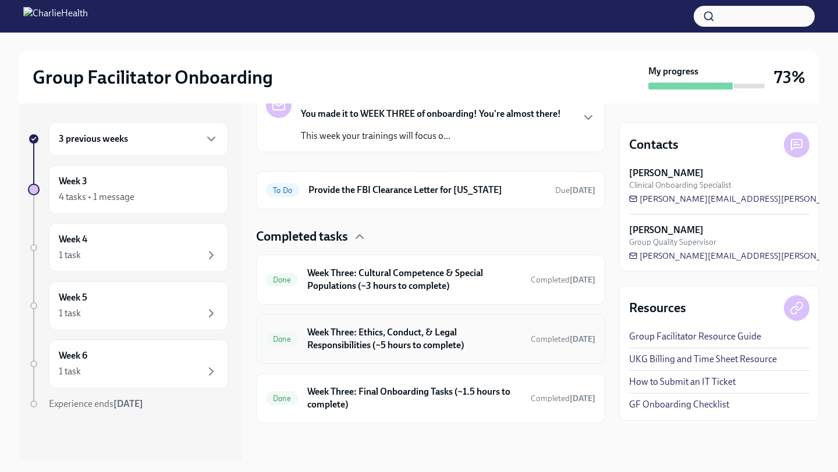
click at [354, 336] on h6 "Week Three: Ethics, Conduct, & Legal Responsibilities (~5 hours to complete)" at bounding box center [414, 339] width 214 height 26
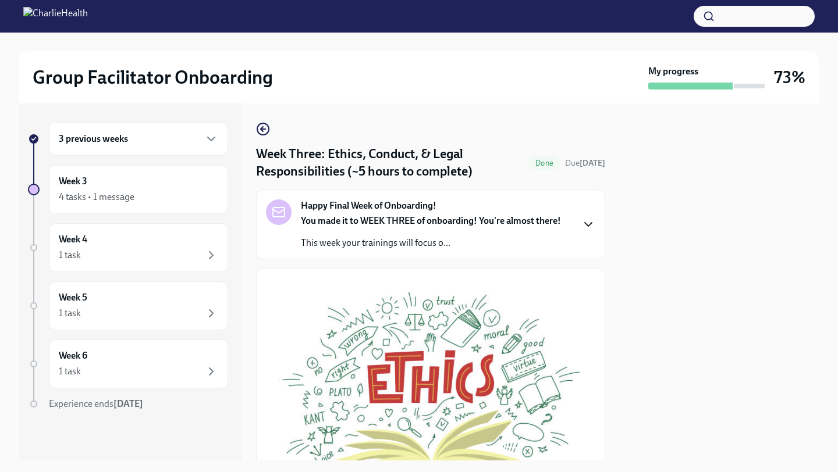
click at [588, 223] on icon "button" at bounding box center [588, 225] width 14 height 14
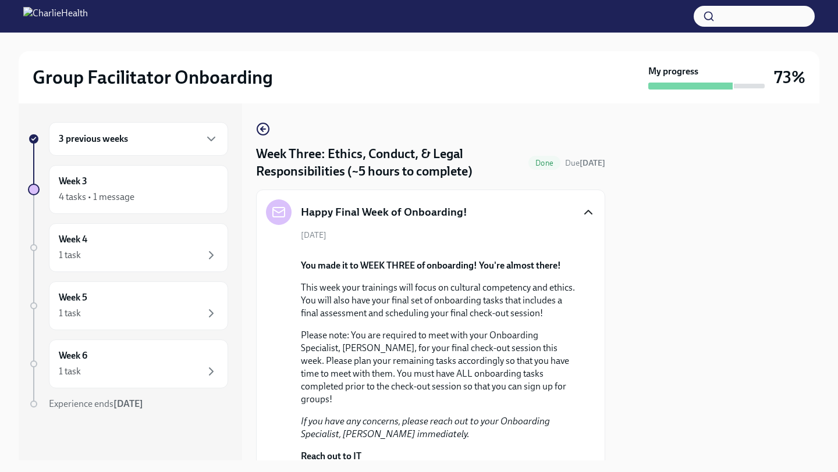
click at [211, 150] on div "3 previous weeks" at bounding box center [138, 139] width 179 height 34
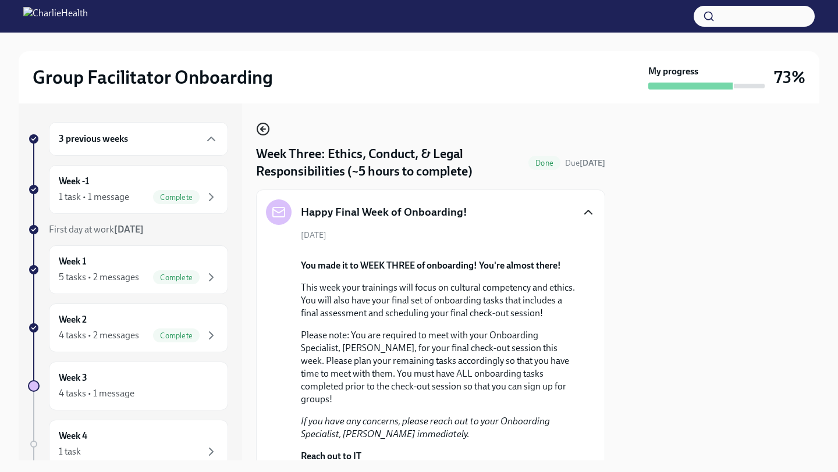
click at [261, 132] on icon "button" at bounding box center [263, 129] width 14 height 14
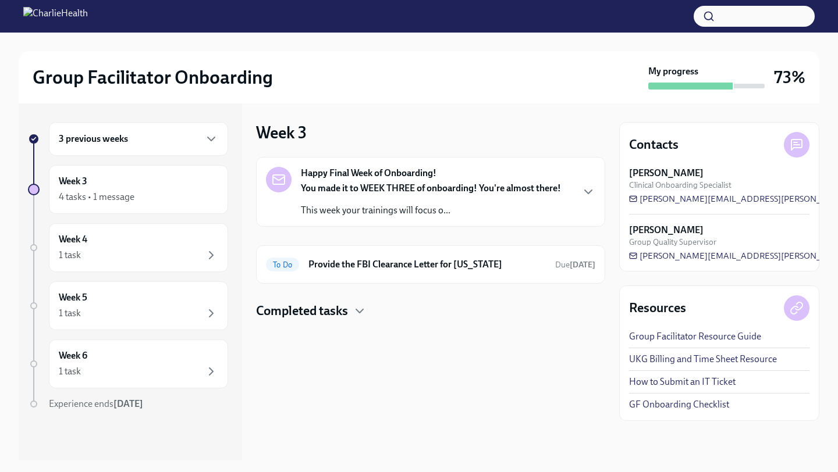
click at [321, 317] on h4 "Completed tasks" at bounding box center [302, 311] width 92 height 17
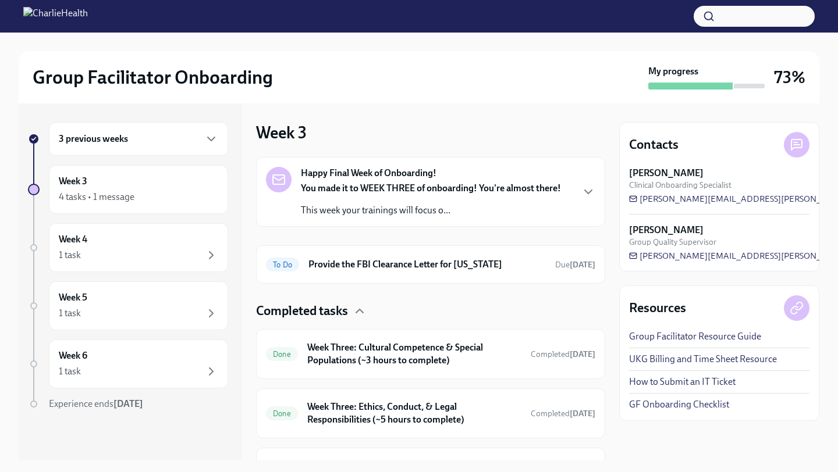
scroll to position [74, 0]
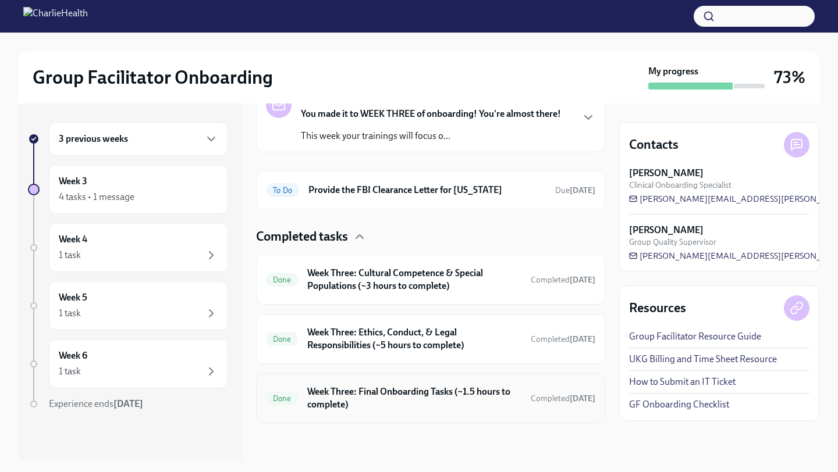
click at [360, 396] on h6 "Week Three: Final Onboarding Tasks (~1.5 hours to complete)" at bounding box center [414, 399] width 214 height 26
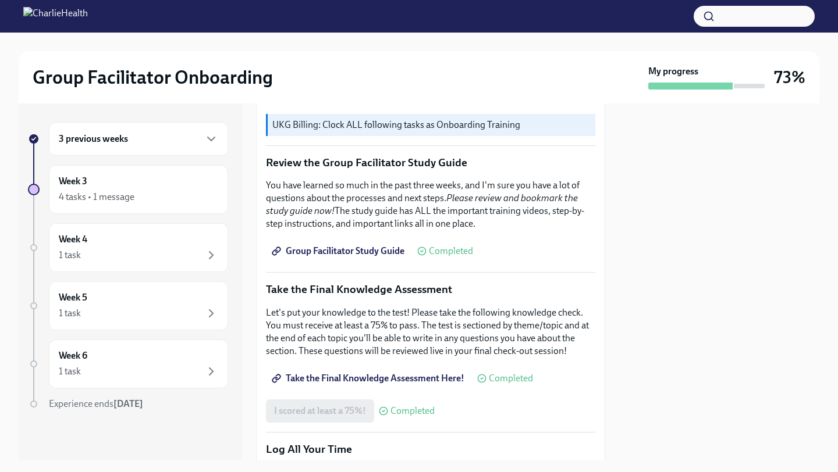
scroll to position [438, 0]
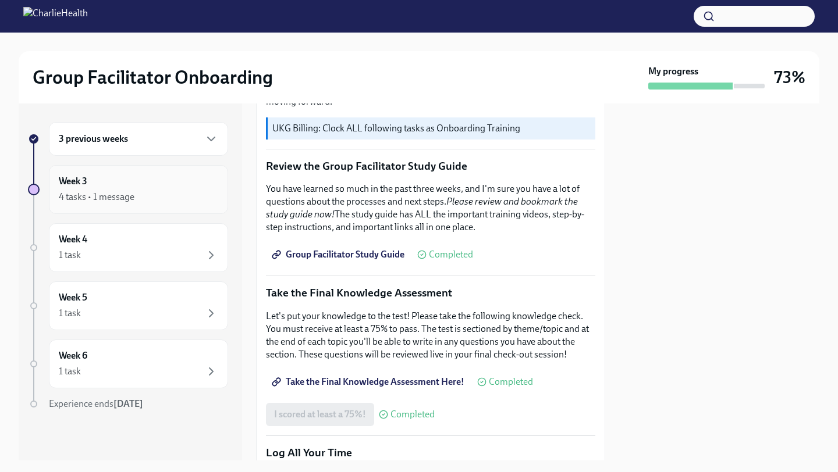
click at [87, 195] on div "4 tasks • 1 message" at bounding box center [97, 197] width 76 height 13
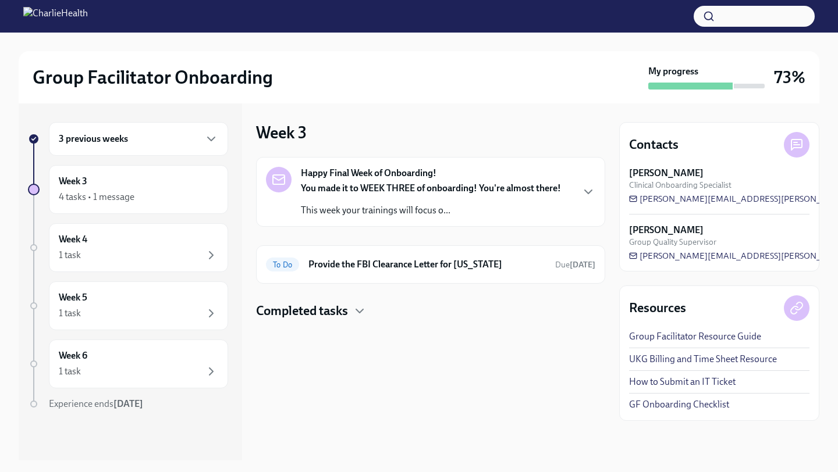
click at [324, 305] on h4 "Completed tasks" at bounding box center [302, 311] width 92 height 17
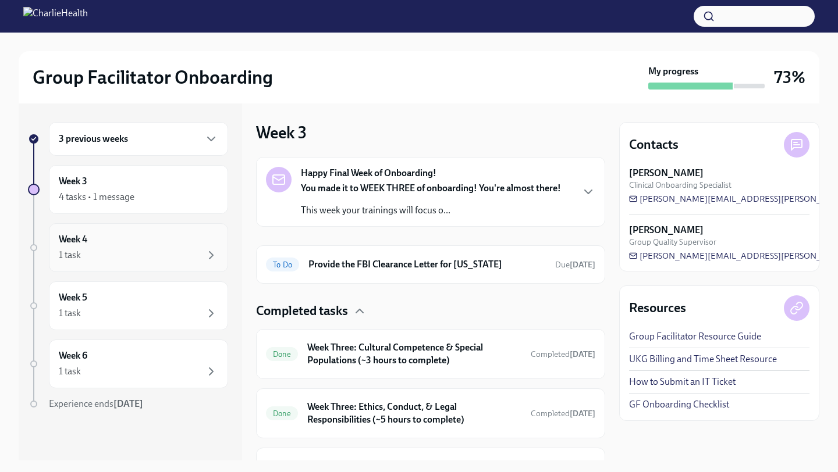
click at [122, 253] on div "1 task" at bounding box center [138, 255] width 159 height 14
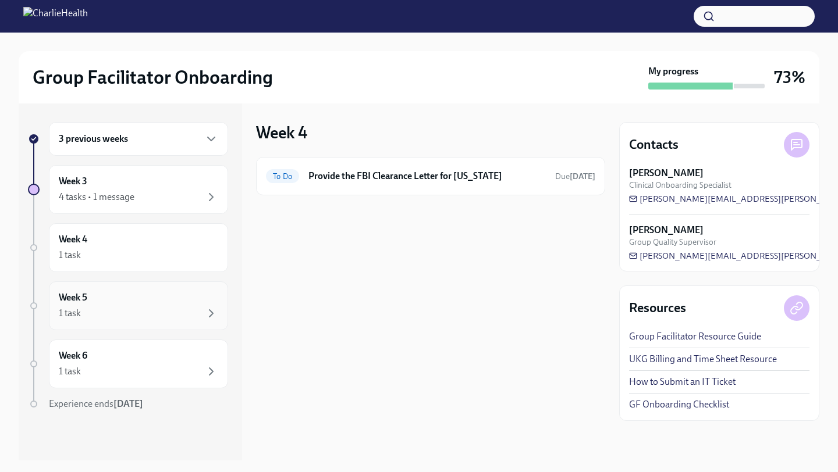
click at [99, 302] on div "Week 5 1 task" at bounding box center [138, 306] width 159 height 29
